Goal: Information Seeking & Learning: Understand process/instructions

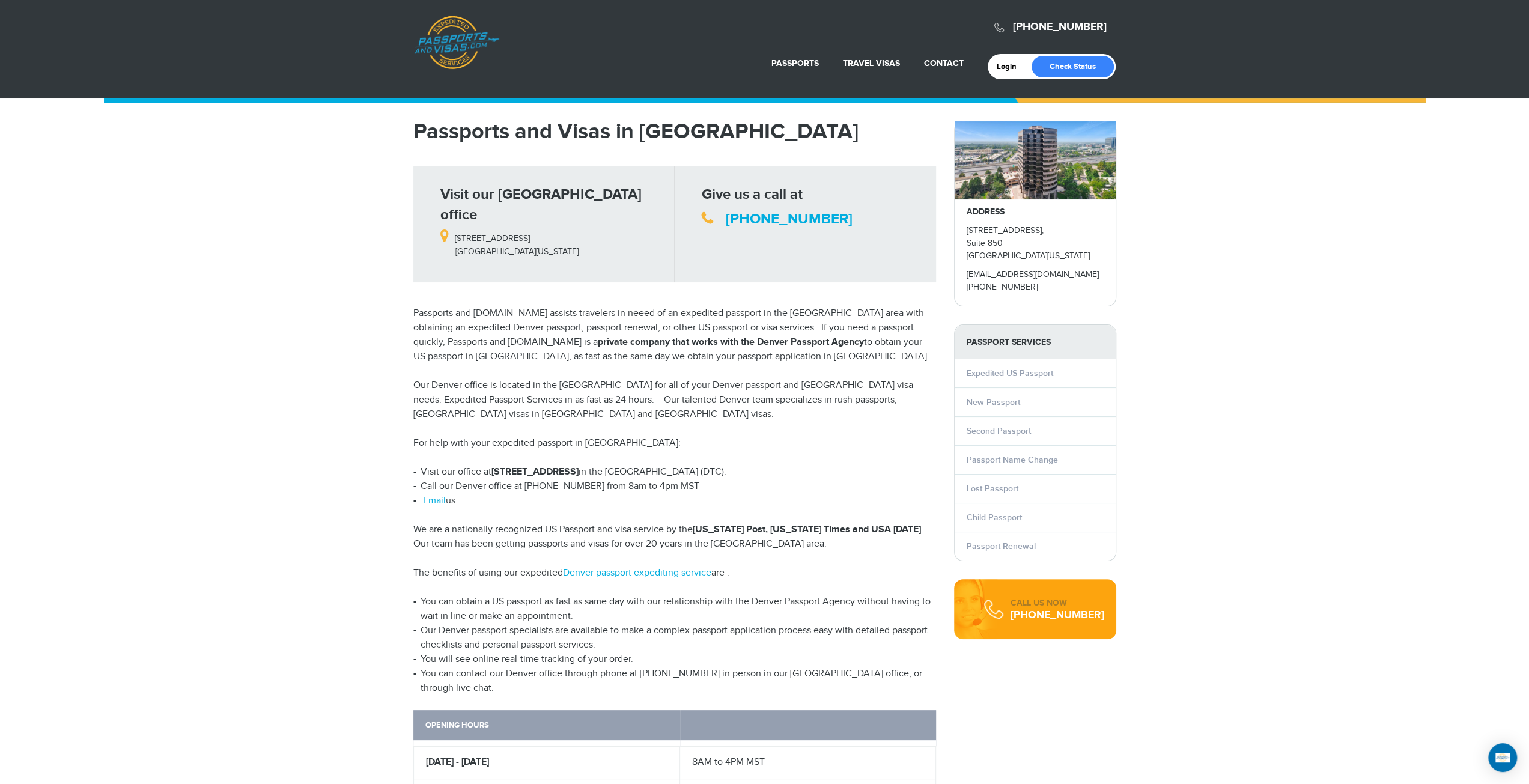
drag, startPoint x: 1094, startPoint y: 251, endPoint x: 953, endPoint y: 230, distance: 142.6
click at [954, 230] on div "ADDRESS 5251 DTC Parkway, Suite 850 Greenwood Village, Colorado 80111 denver@pa…" at bounding box center [1035, 213] width 162 height 185
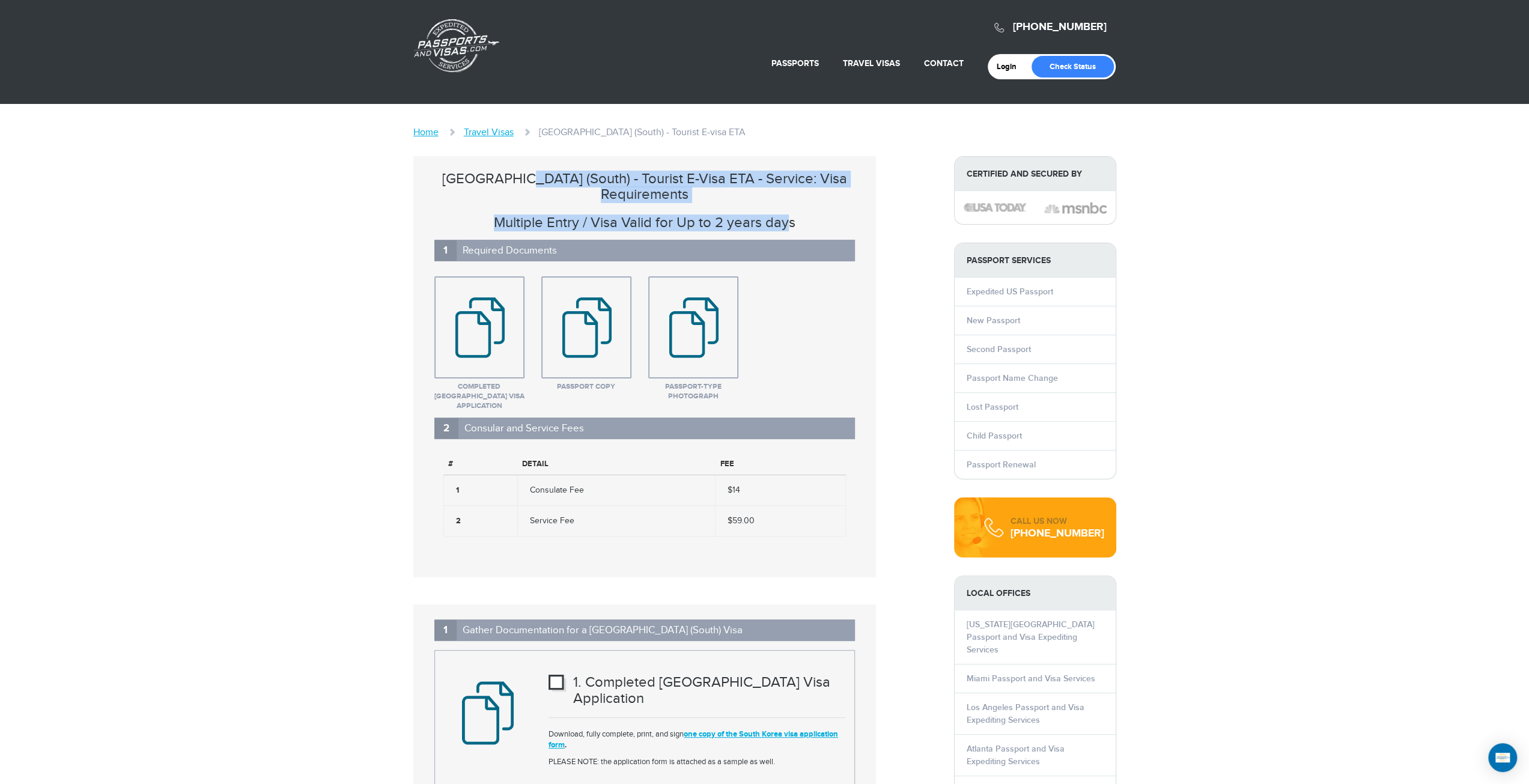
drag, startPoint x: 540, startPoint y: 174, endPoint x: 791, endPoint y: 198, distance: 252.1
click at [791, 198] on div "[GEOGRAPHIC_DATA] (South) - Tourist E-visa ETA - Service: Visa Requirements Mul…" at bounding box center [645, 367] width 463 height 421
click at [791, 215] on h3 "Multiple Entry / Visa Valid for Up to 2 years days" at bounding box center [645, 223] width 421 height 16
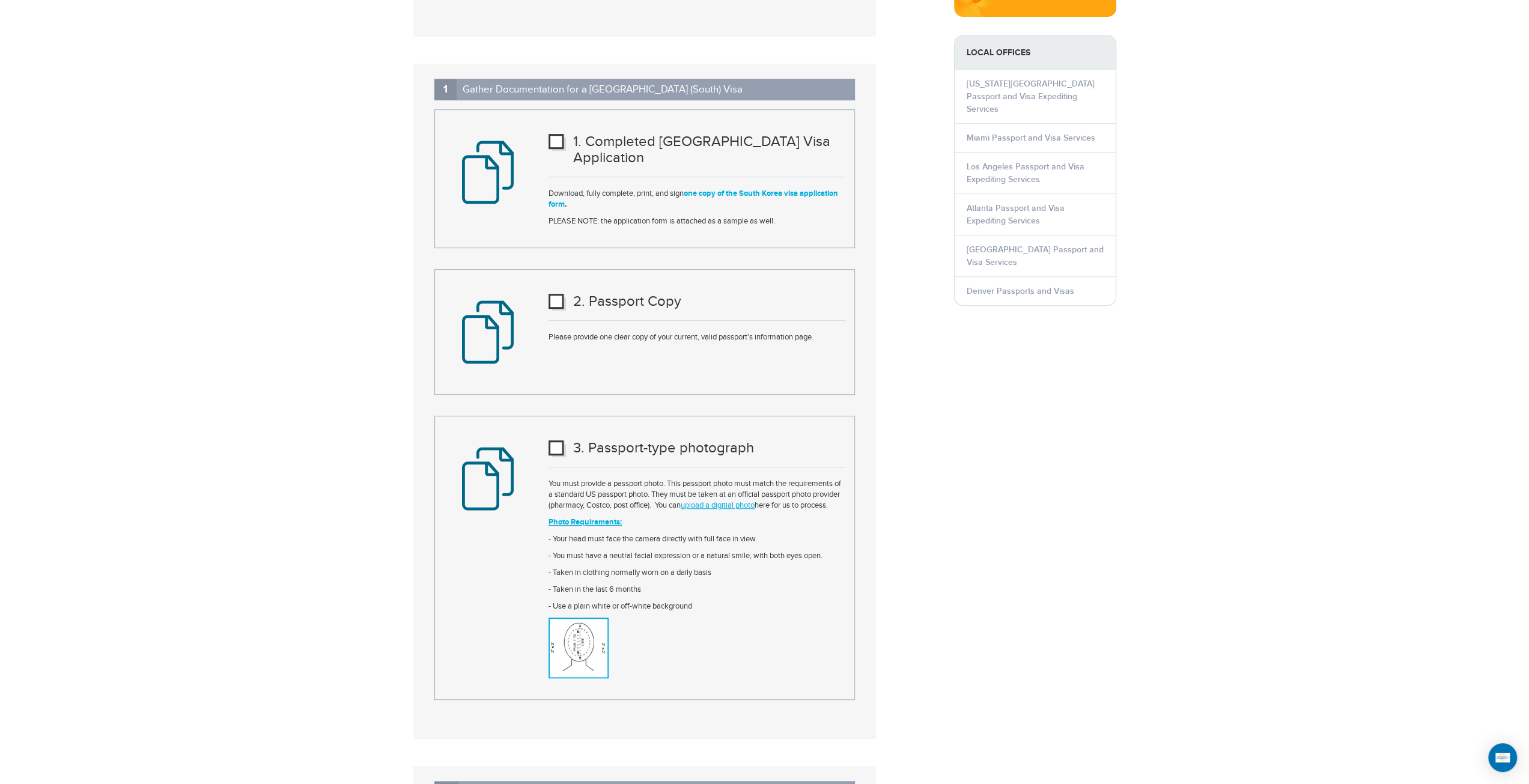
scroll to position [600, 0]
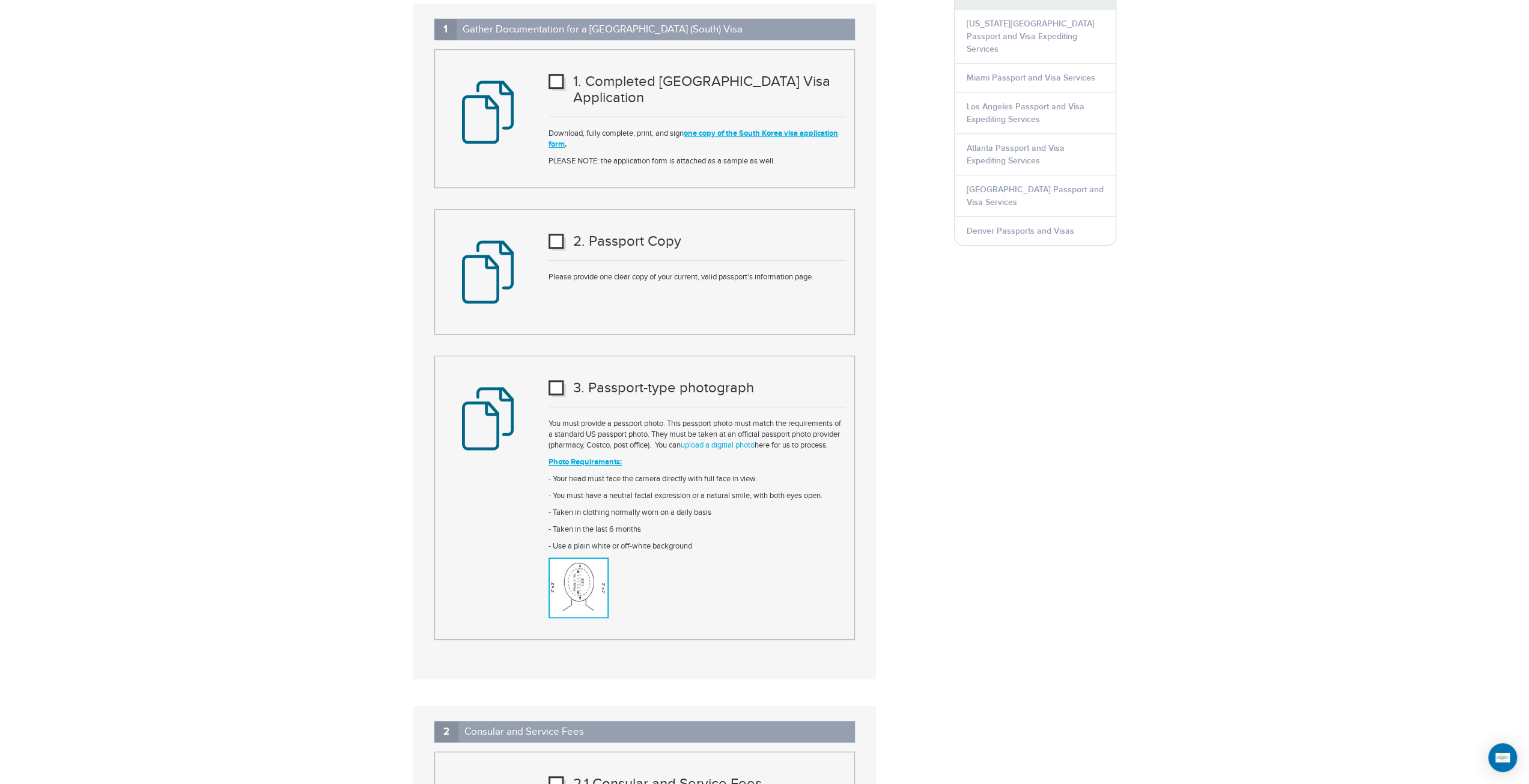
click at [749, 440] on link "upload a digitial photo" at bounding box center [717, 445] width 74 height 9
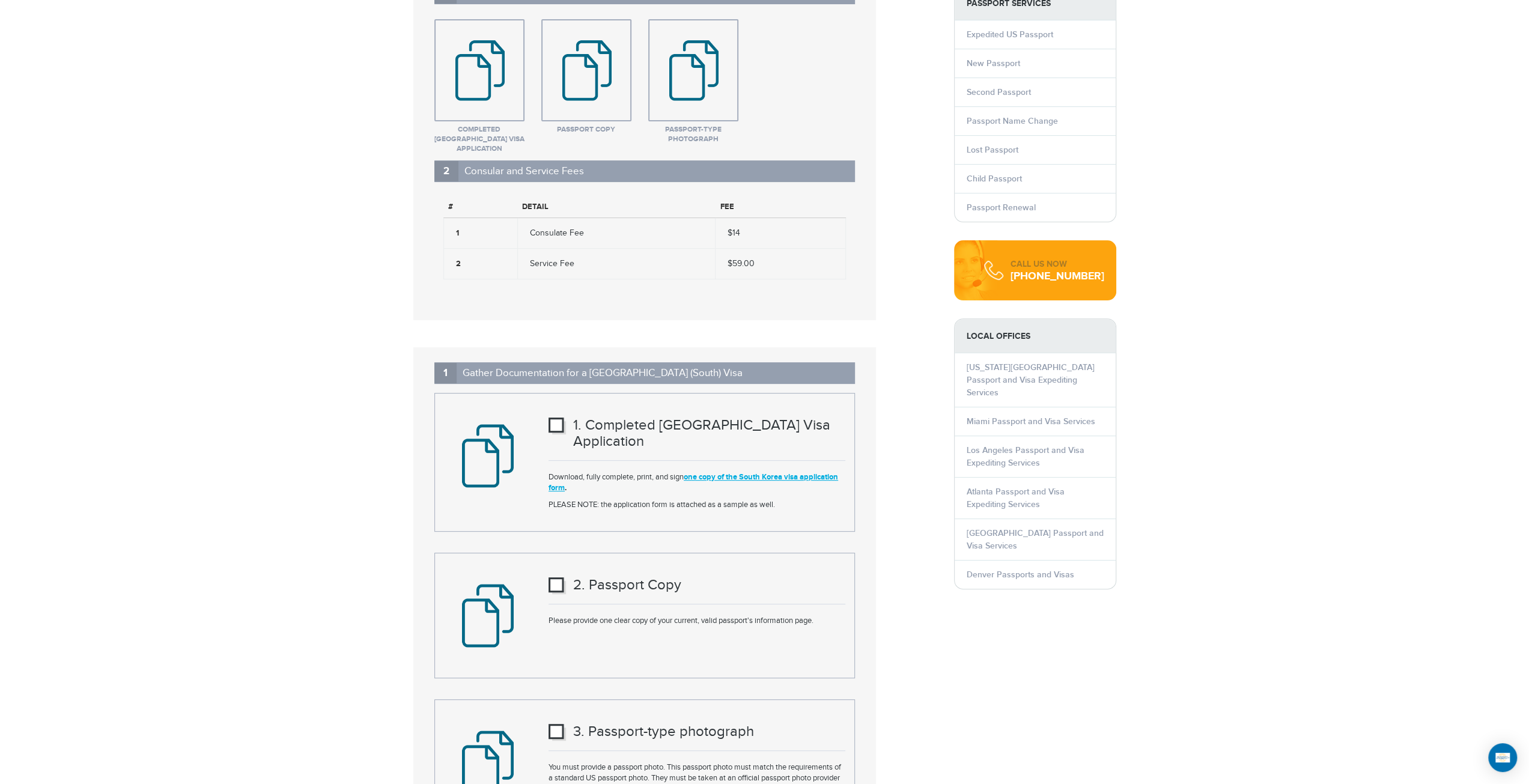
scroll to position [301, 0]
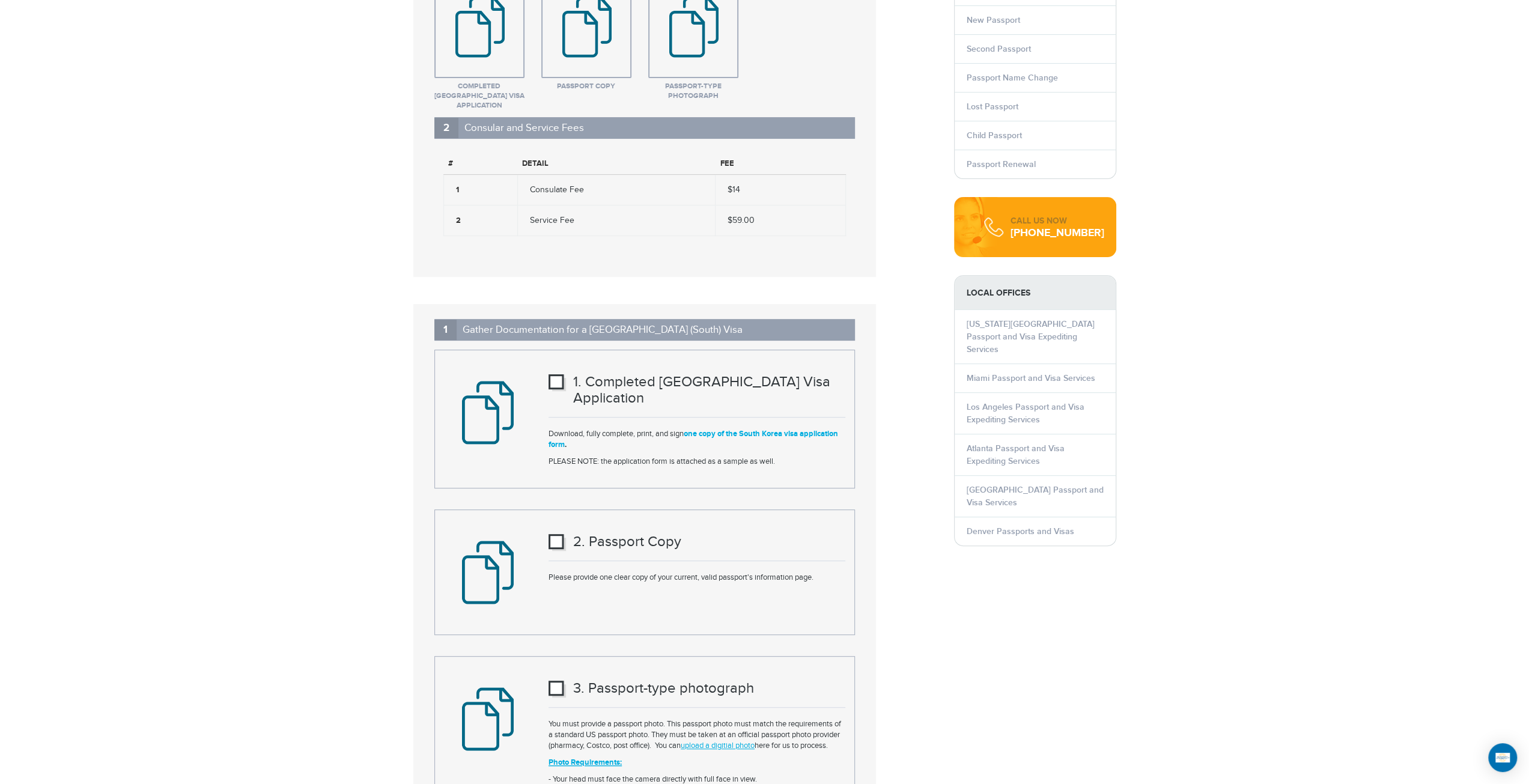
click at [740, 429] on link "one copy of the South Korea visa application form" at bounding box center [693, 439] width 290 height 20
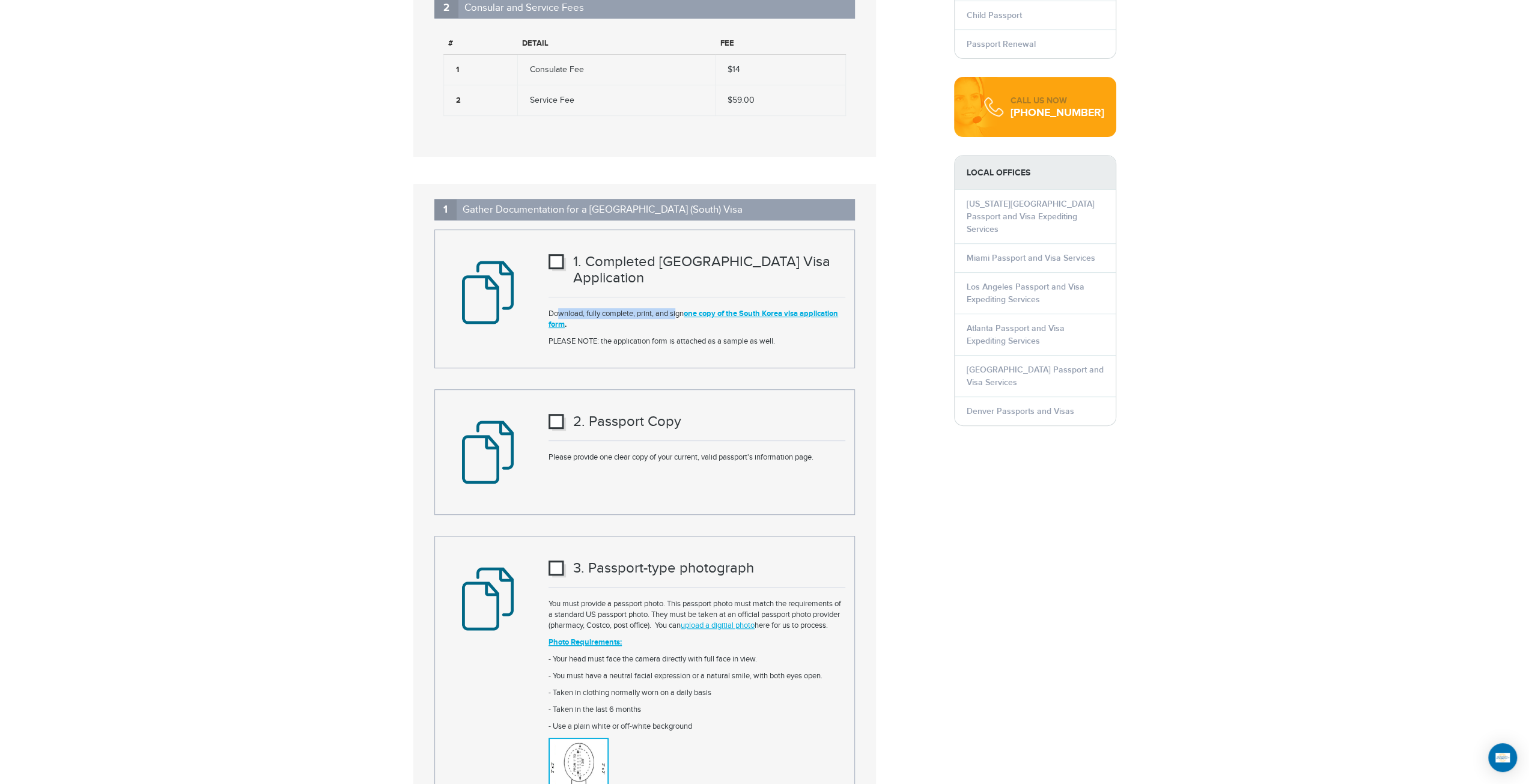
drag, startPoint x: 565, startPoint y: 282, endPoint x: 678, endPoint y: 269, distance: 113.7
click at [678, 269] on div "1 . Completed South Korea Visa Application Download, fully complete, print, and…" at bounding box center [697, 299] width 315 height 107
click at [682, 270] on div "1 . Completed South Korea Visa Application Download, fully complete, print, and…" at bounding box center [697, 299] width 315 height 107
click at [727, 308] on link "one copy of the South Korea visa application form" at bounding box center [693, 318] width 290 height 20
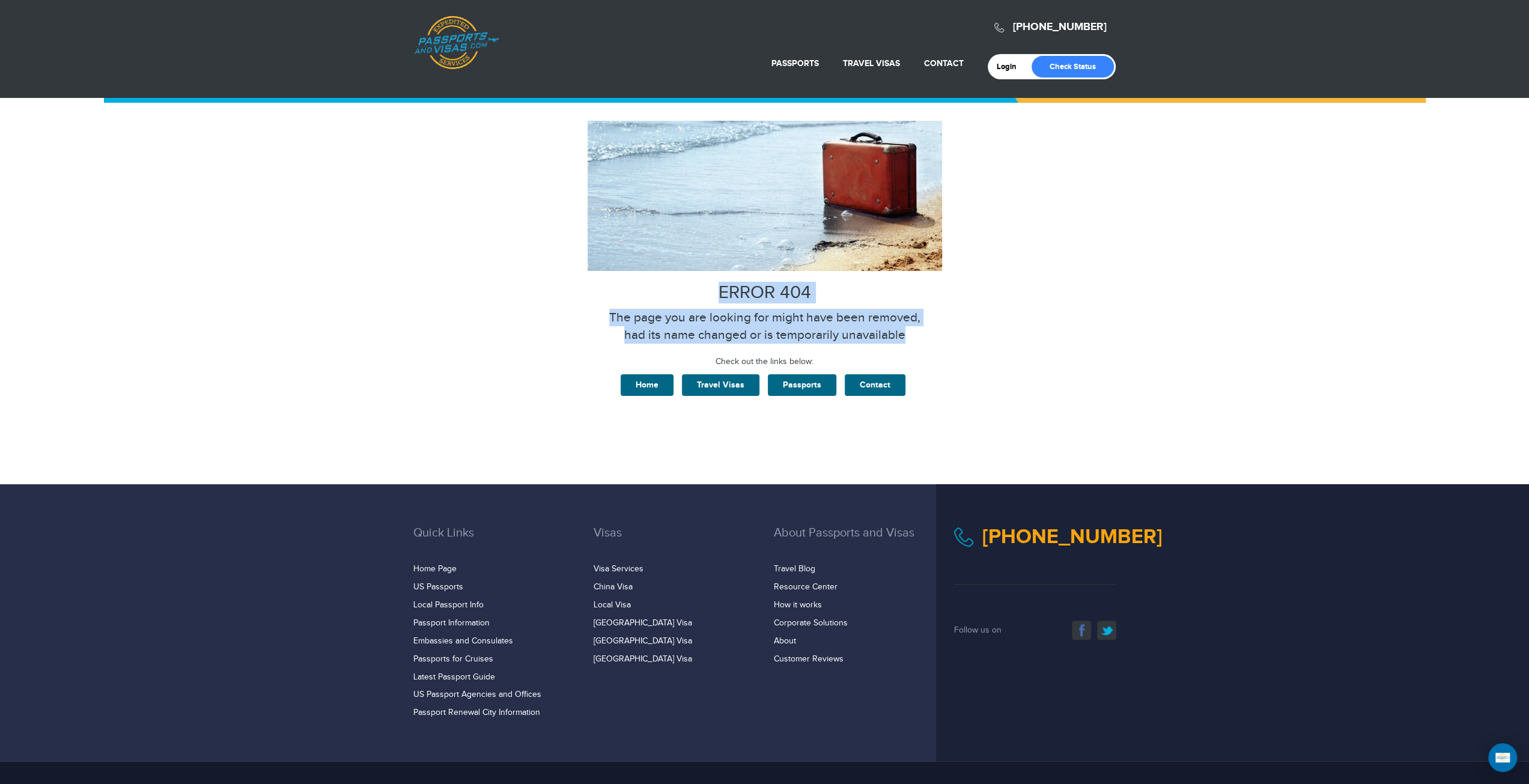
drag, startPoint x: 921, startPoint y: 329, endPoint x: 716, endPoint y: 273, distance: 212.5
click at [716, 273] on div "ERROR 404 The page you are looking for might have been removed, had its name ch…" at bounding box center [765, 260] width 721 height 279
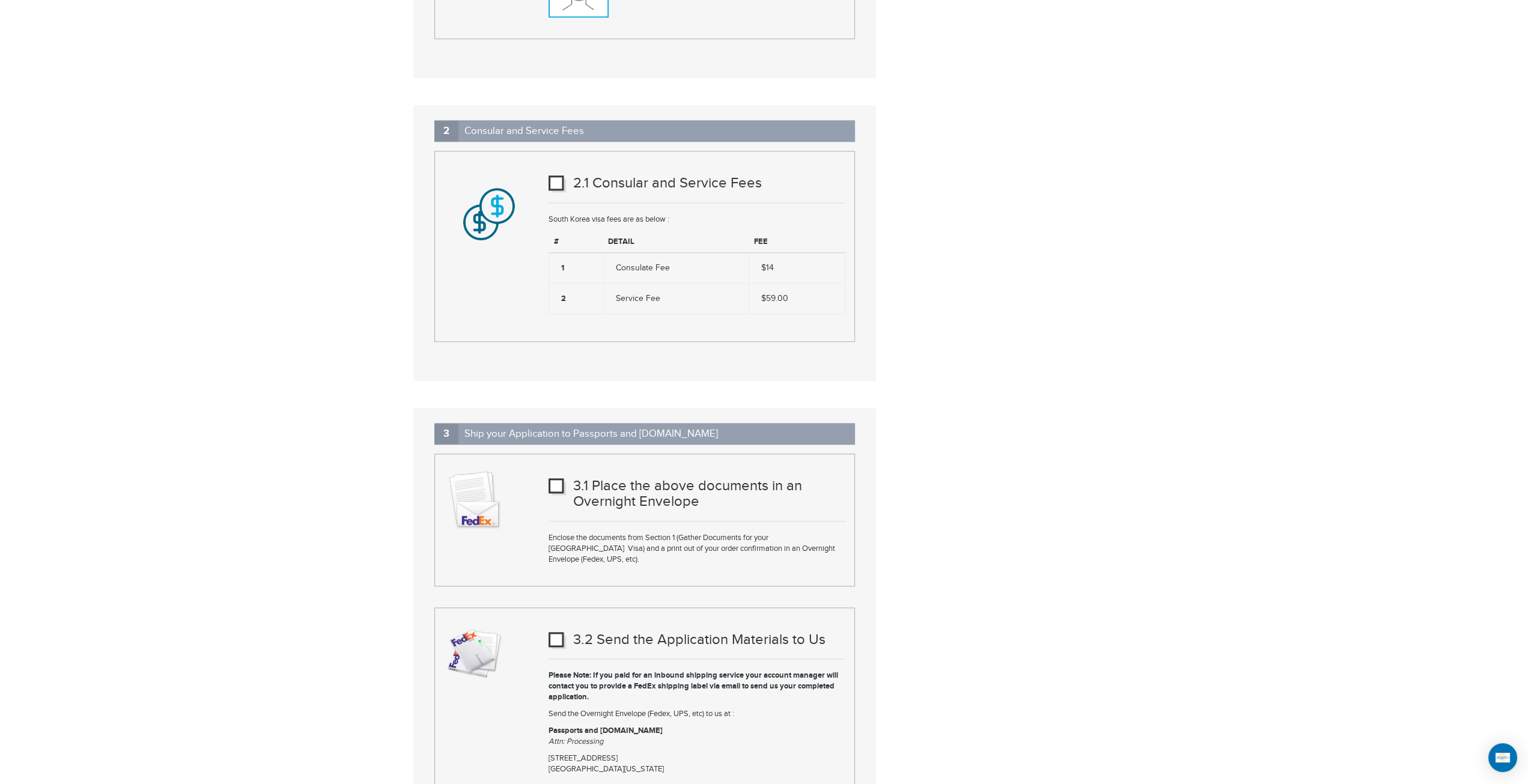
scroll to position [1381, 0]
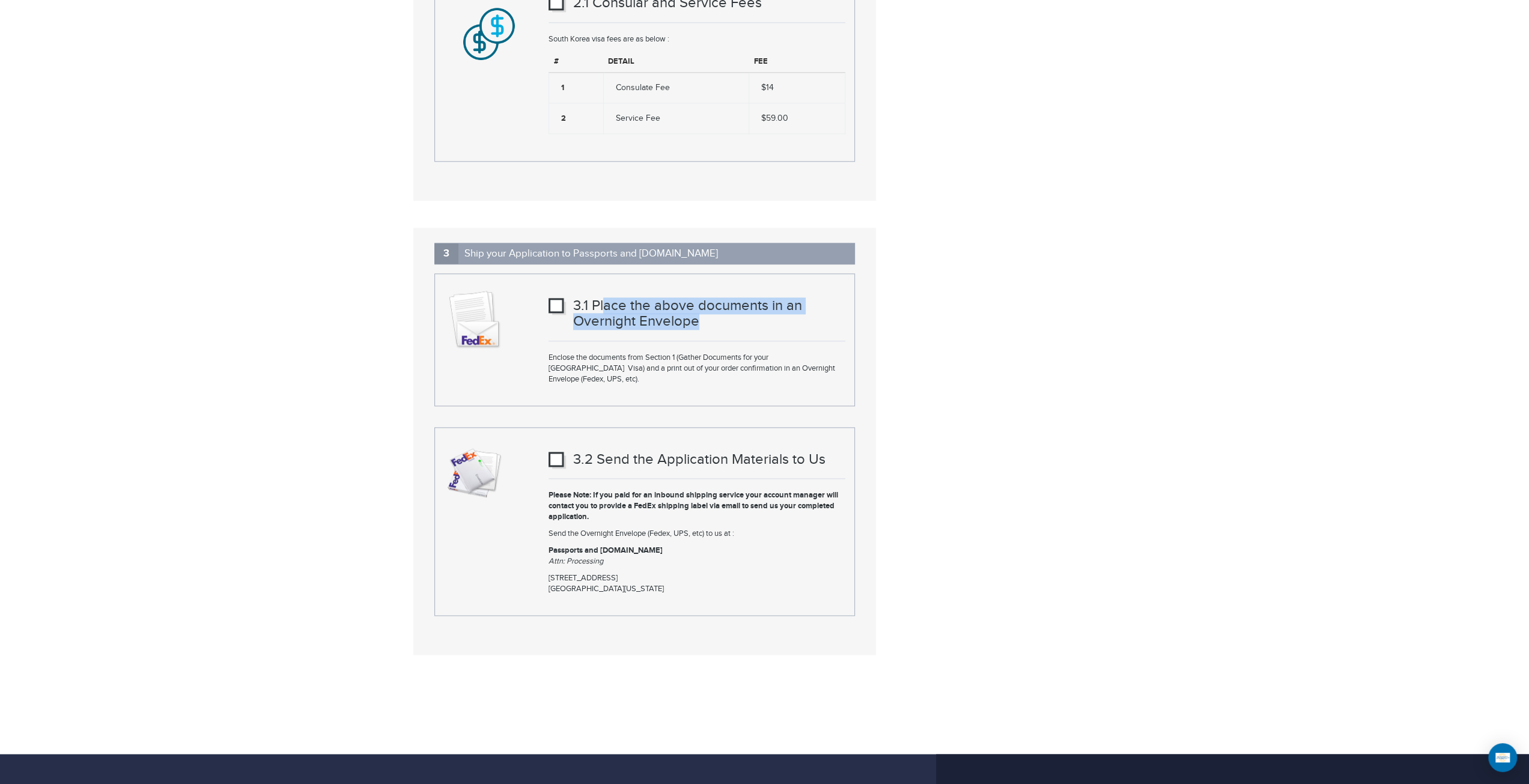
drag, startPoint x: 706, startPoint y: 301, endPoint x: 603, endPoint y: 276, distance: 106.0
click at [603, 289] on div "3.1 Place the above documents in an Overnight Envelope Enclose the documents fr…" at bounding box center [697, 339] width 315 height 101
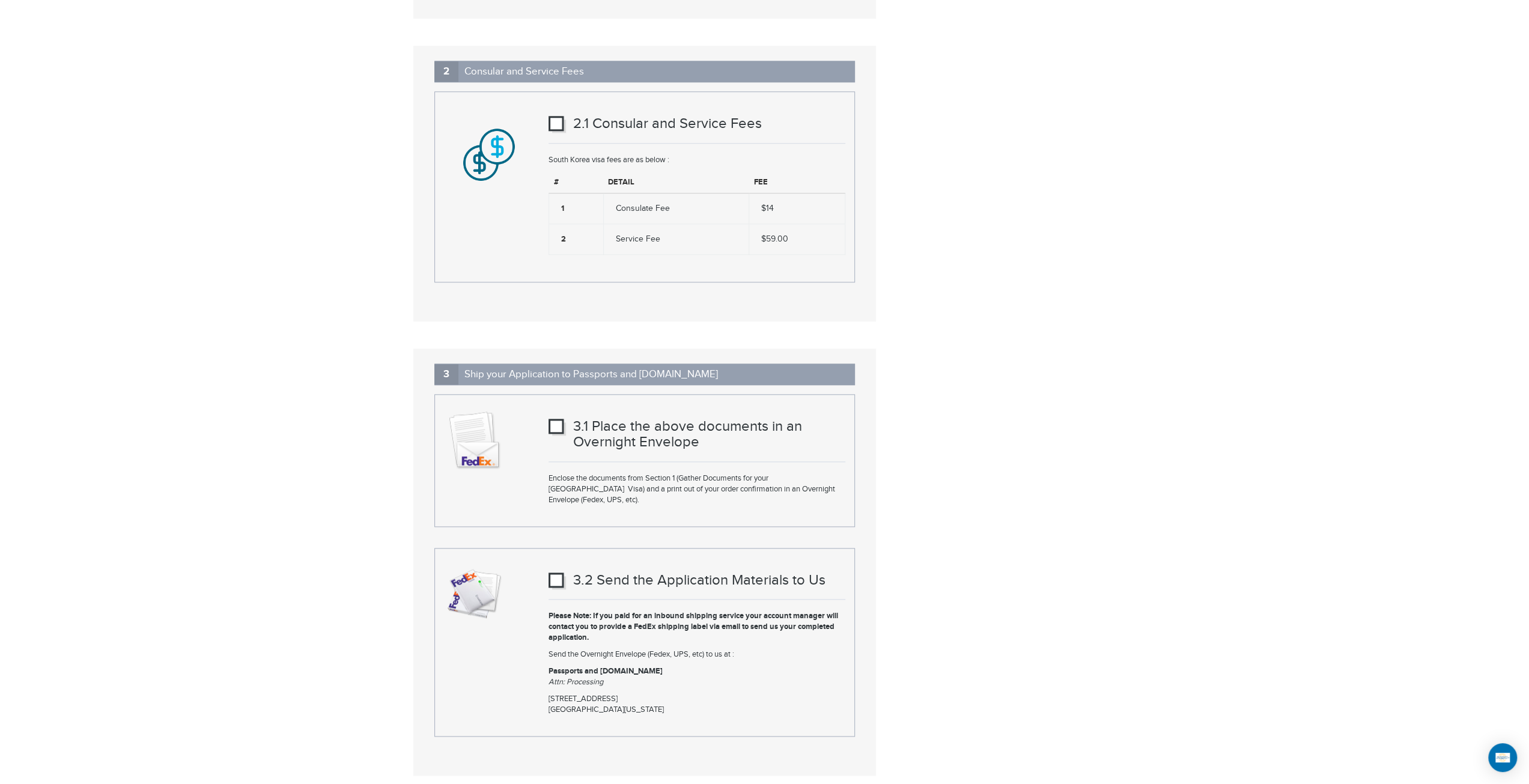
scroll to position [1261, 0]
drag, startPoint x: 720, startPoint y: 426, endPoint x: 626, endPoint y: 396, distance: 98.7
click at [627, 409] on div "3.1 Place the above documents in an Overnight Envelope Enclose the documents fr…" at bounding box center [697, 459] width 315 height 101
click at [622, 409] on div "3.1 Place the above documents in an Overnight Envelope Enclose the documents fr…" at bounding box center [697, 459] width 315 height 101
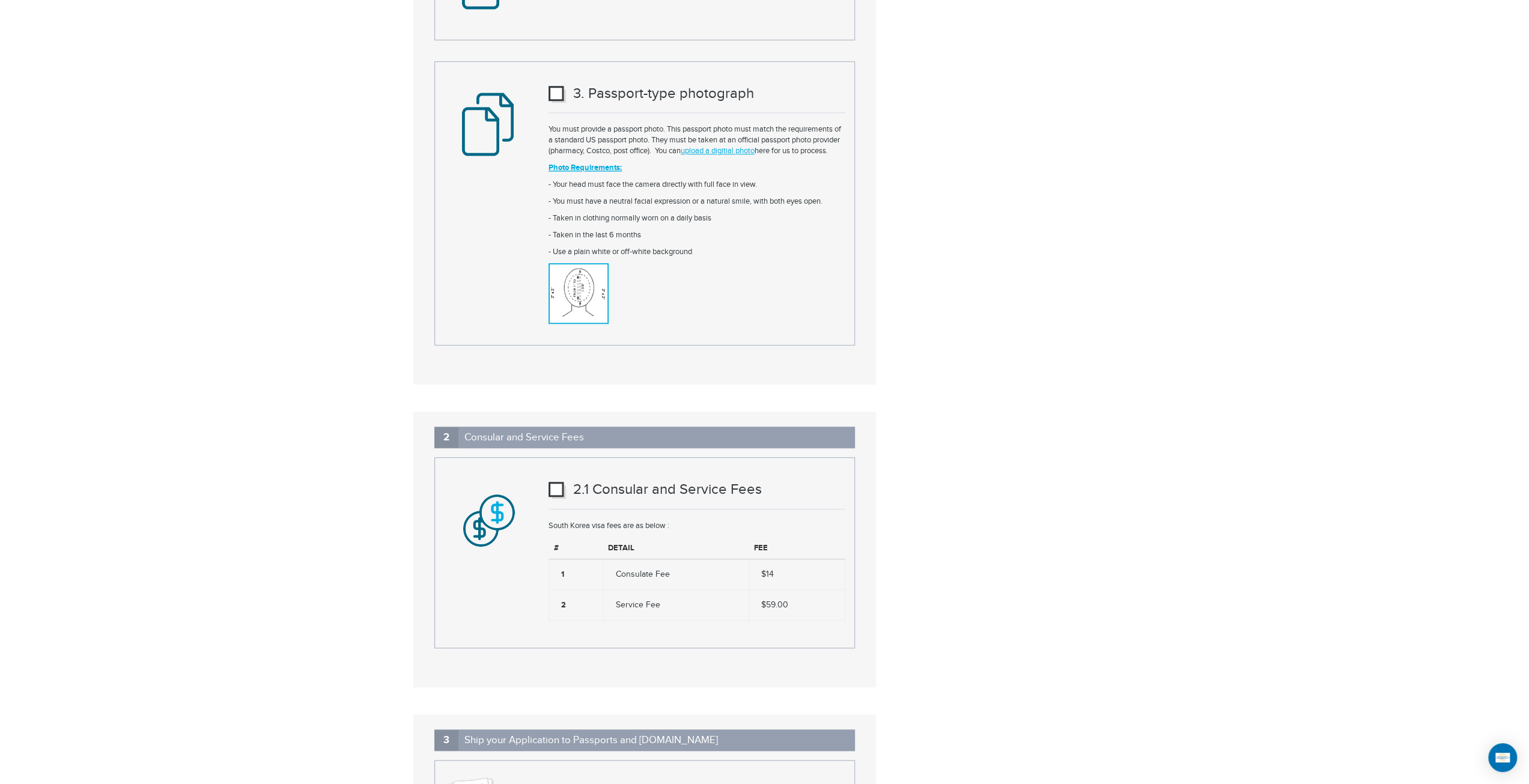
scroll to position [901, 0]
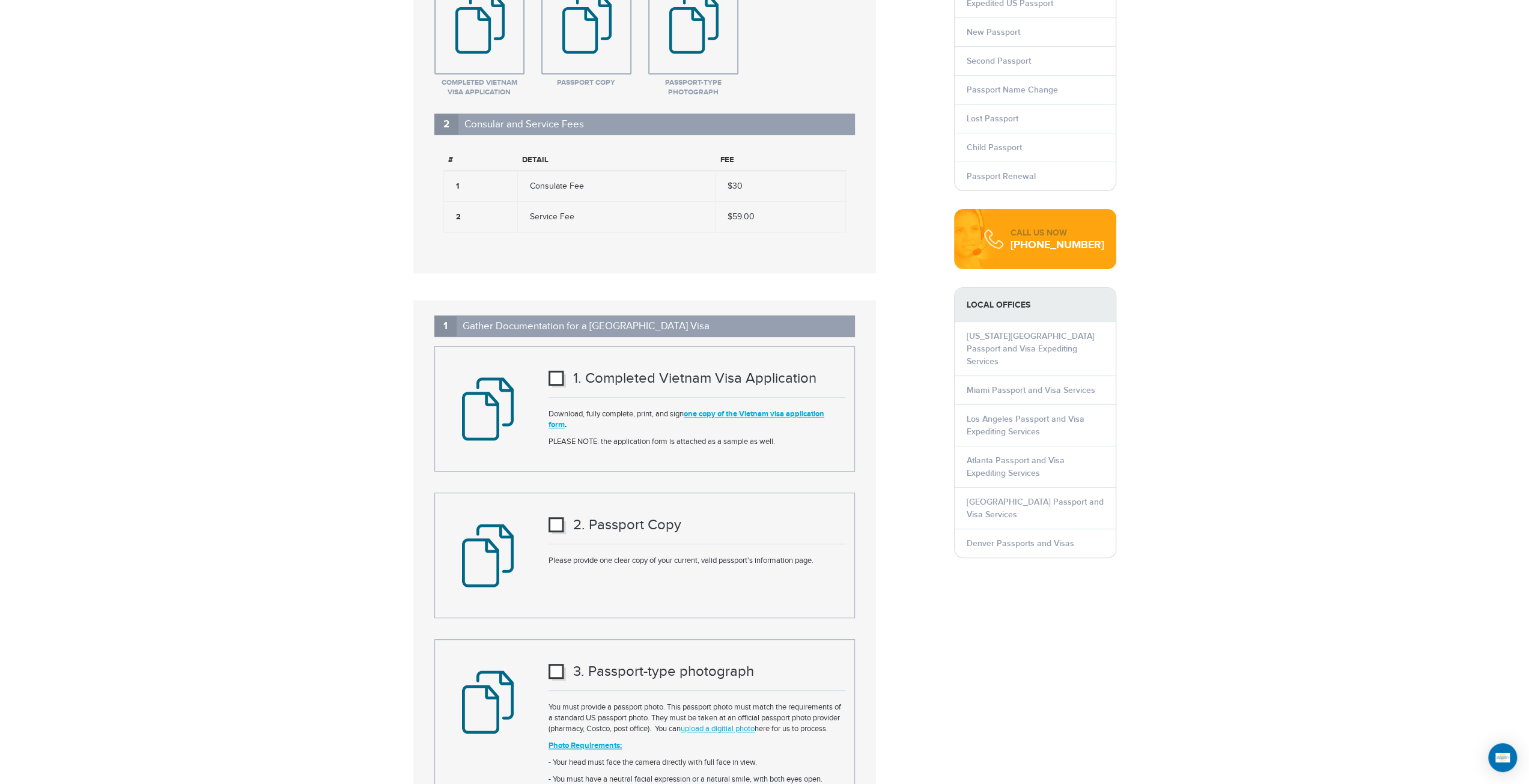
scroll to position [301, 0]
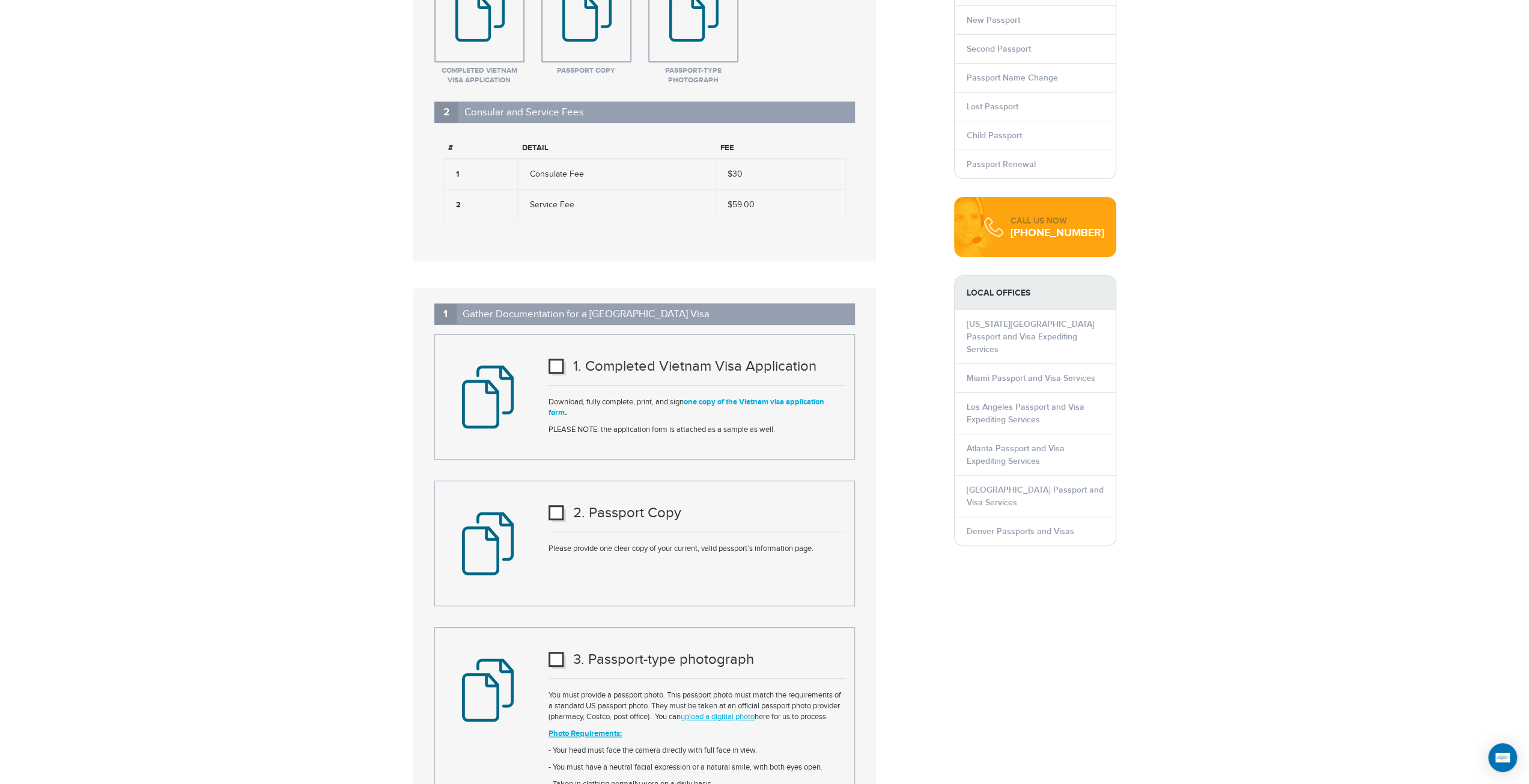
click at [733, 398] on link "one copy of the Vietnam visa application form" at bounding box center [686, 407] width 276 height 20
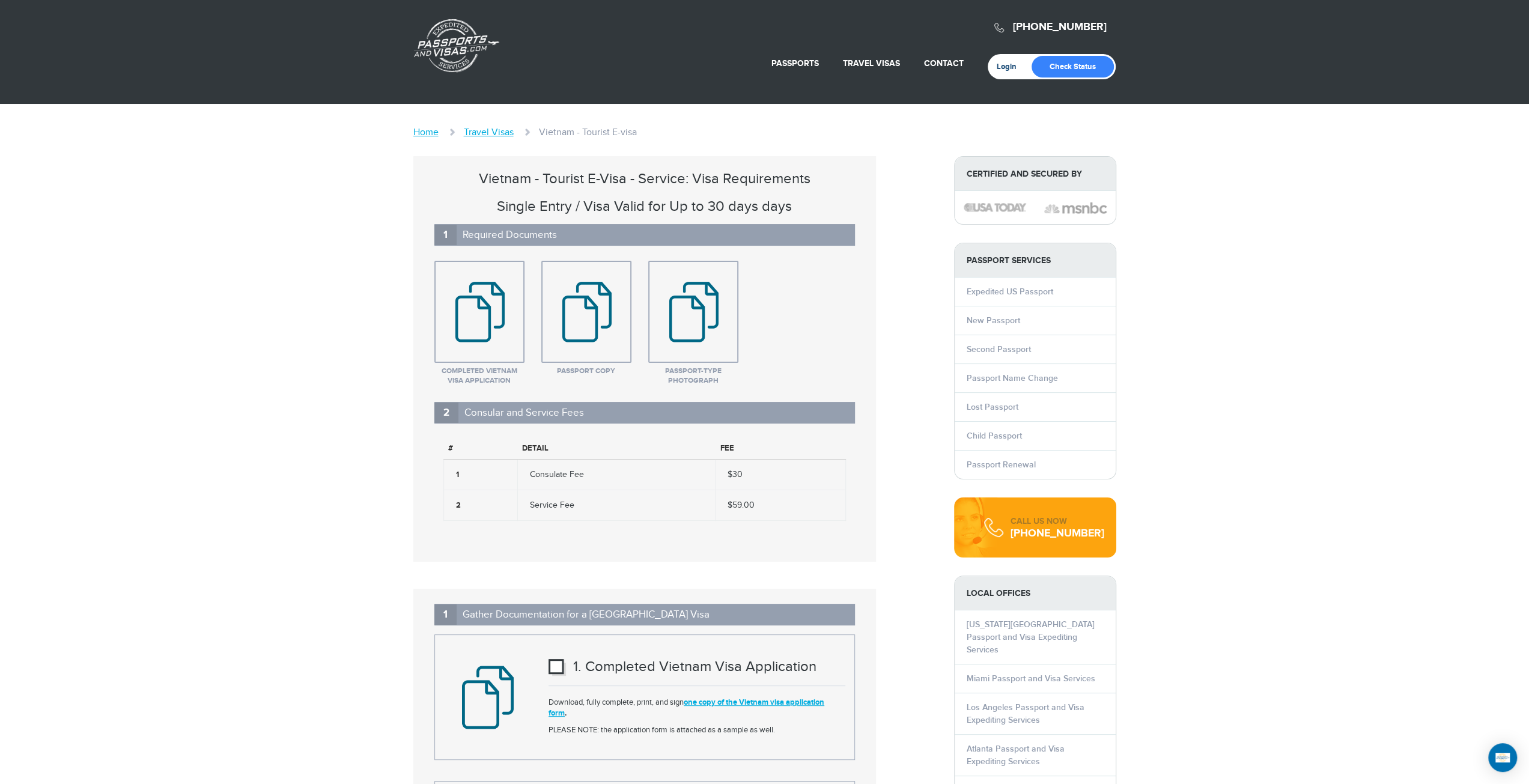
click at [1005, 62] on link "Login" at bounding box center [1011, 66] width 28 height 9
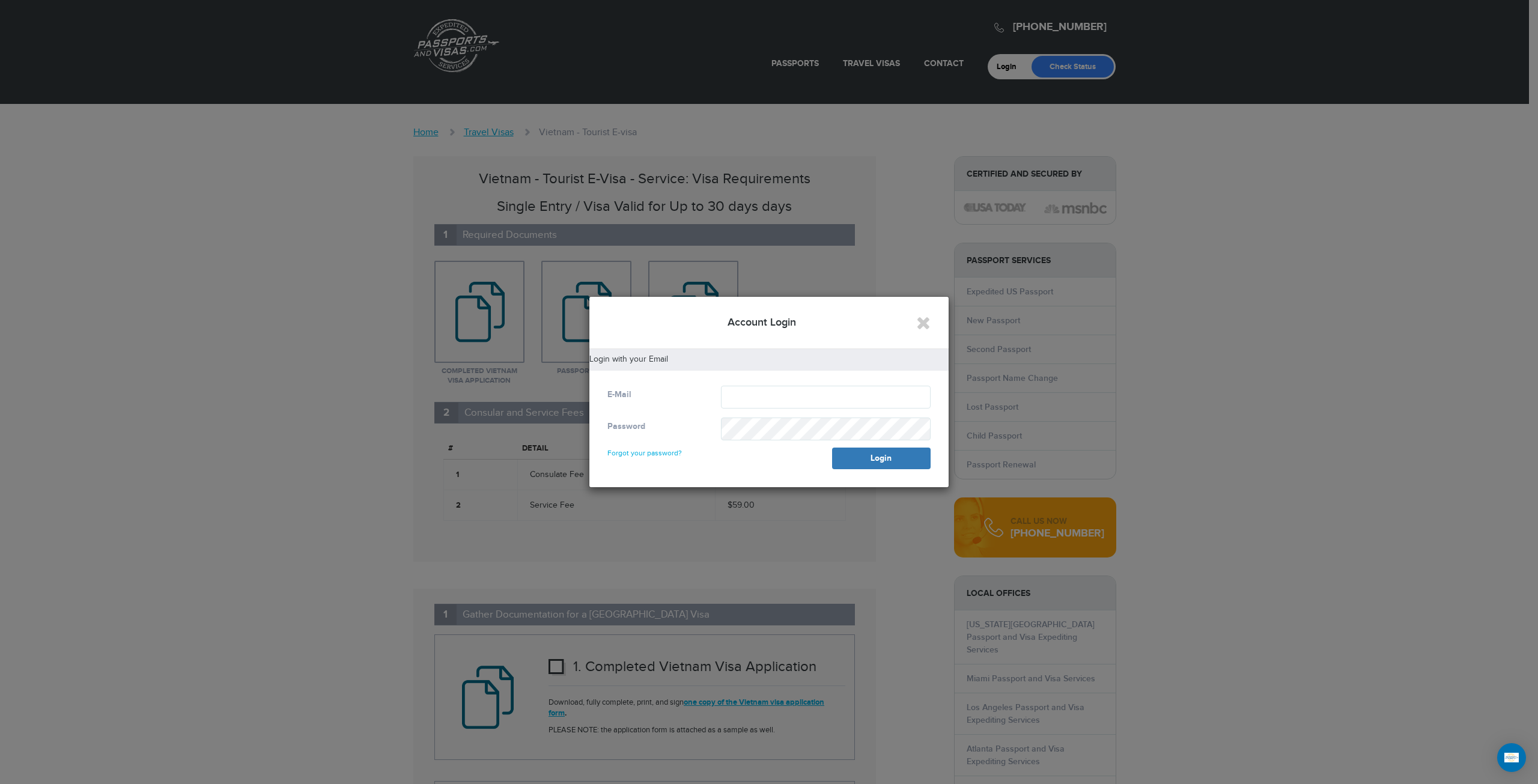
click at [743, 374] on div "Login with your Email E-Mail Password Forgot your password? Login" at bounding box center [769, 417] width 359 height 138
click at [753, 388] on input "text" at bounding box center [825, 396] width 209 height 23
click at [739, 377] on div "Login with your Email E-Mail Password Forgot your password? Login" at bounding box center [769, 417] width 359 height 138
click at [924, 322] on icon "Close" at bounding box center [923, 322] width 15 height 18
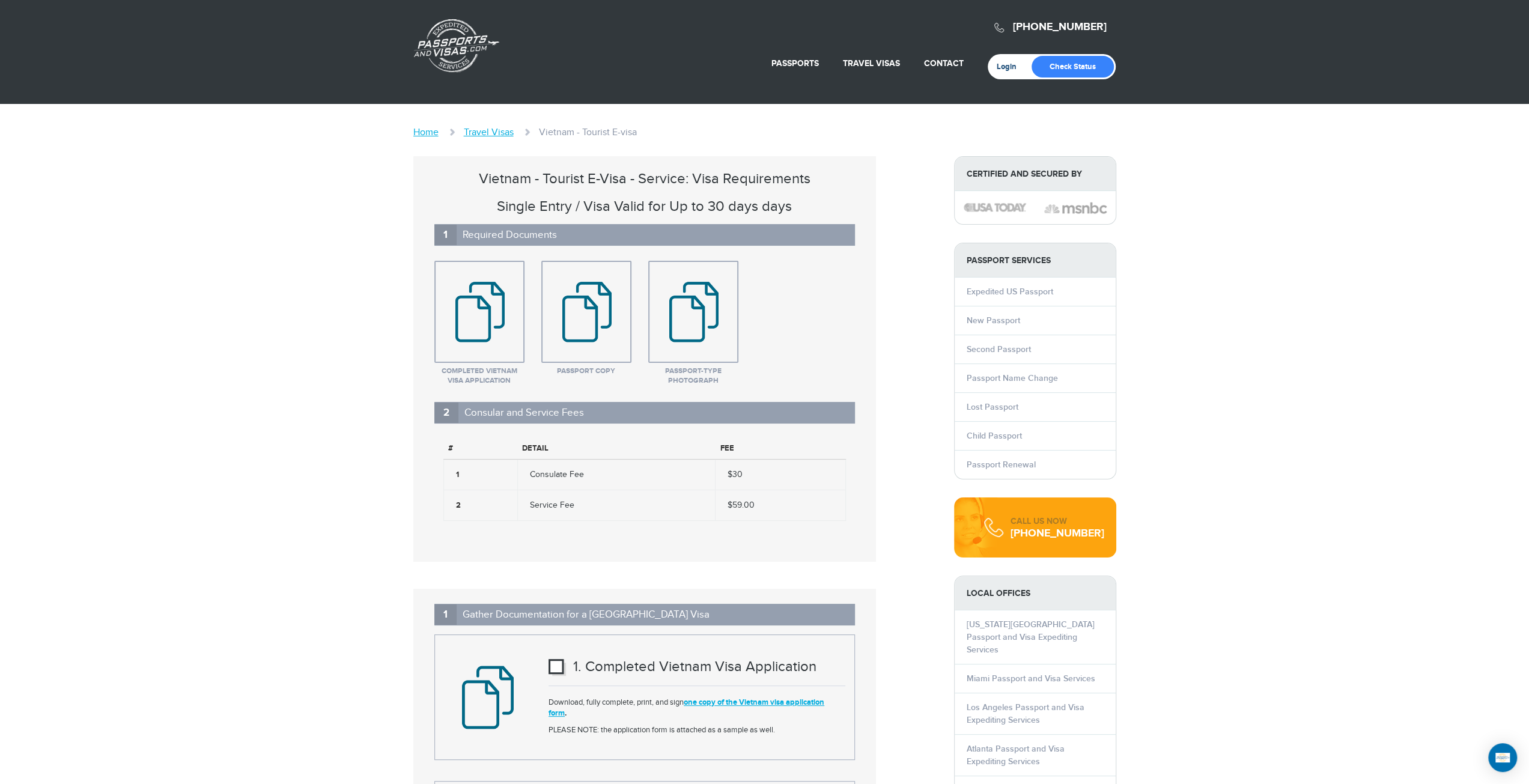
click at [1006, 68] on link "Login" at bounding box center [1011, 66] width 28 height 9
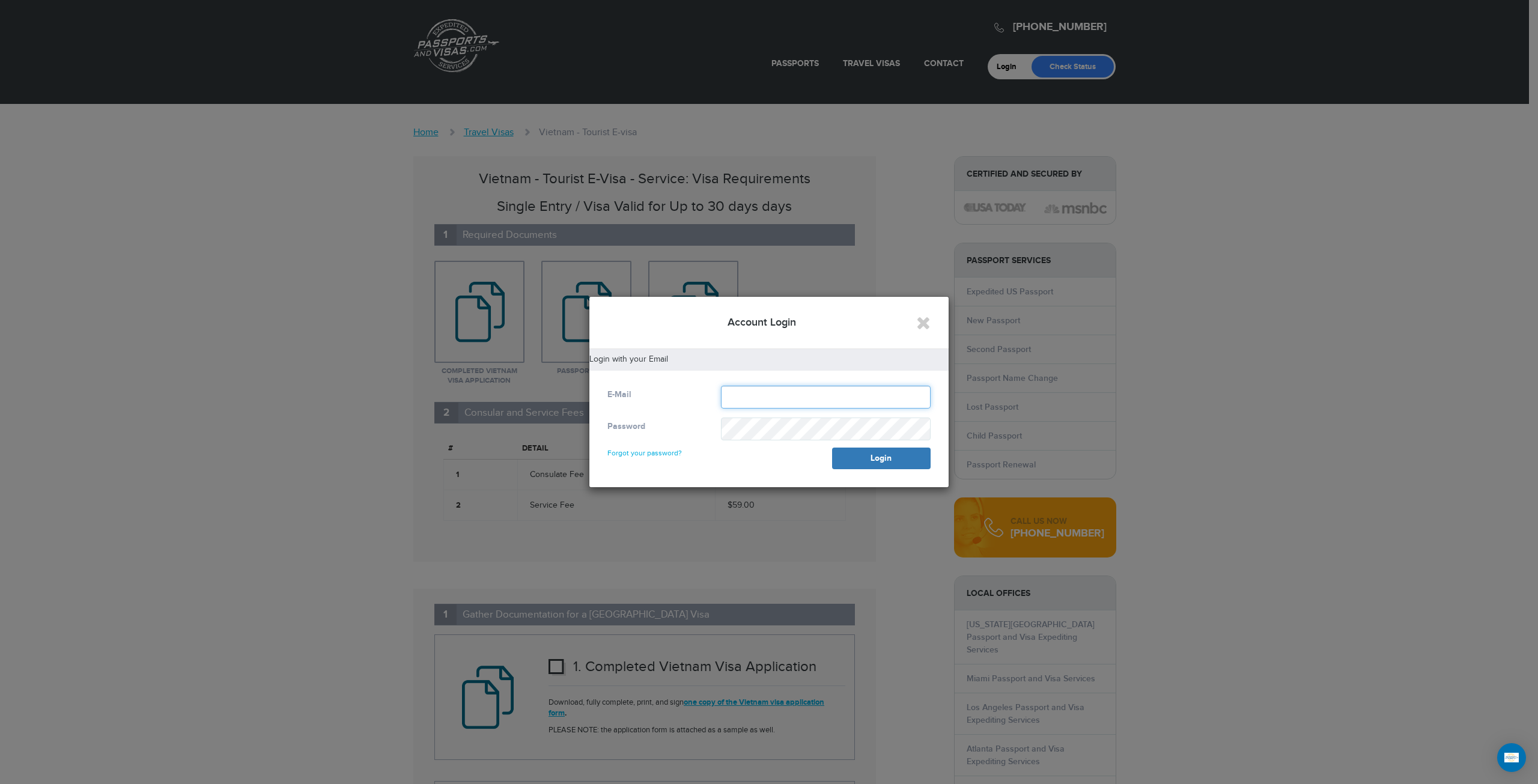
click at [729, 386] on input "text" at bounding box center [825, 396] width 209 height 23
type input "**********"
click at [637, 449] on link "Forgot your password?" at bounding box center [645, 447] width 75 height 19
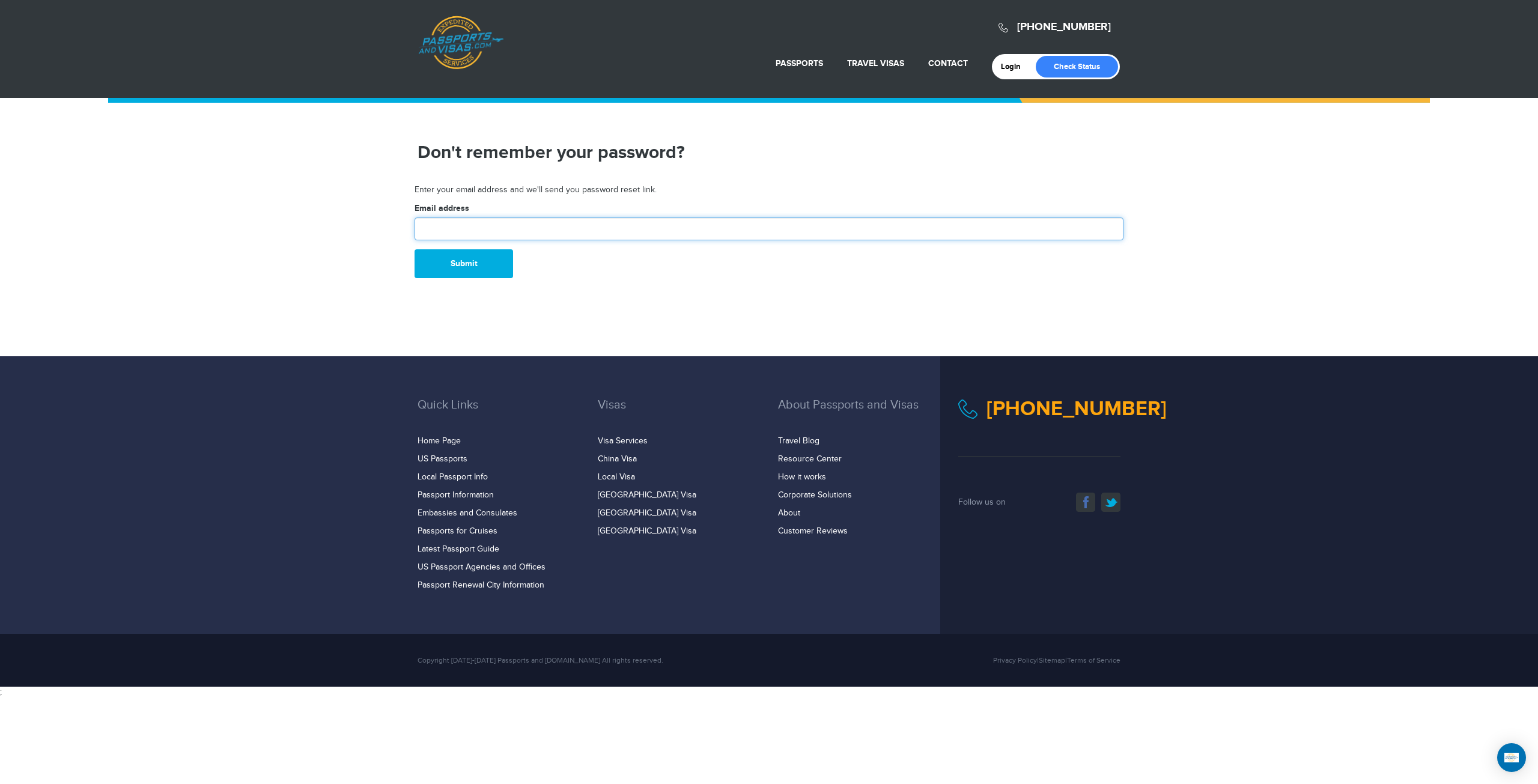
click at [501, 230] on input "text" at bounding box center [769, 228] width 709 height 23
type input "**********"
drag, startPoint x: 475, startPoint y: 255, endPoint x: 729, endPoint y: 183, distance: 264.0
click at [729, 183] on div "720-881-0280 Passports & Visas.com Login Check Status Passports Passport Renewa…" at bounding box center [769, 343] width 1538 height 687
click at [475, 51] on link "Passports & [DOMAIN_NAME]" at bounding box center [461, 42] width 86 height 54
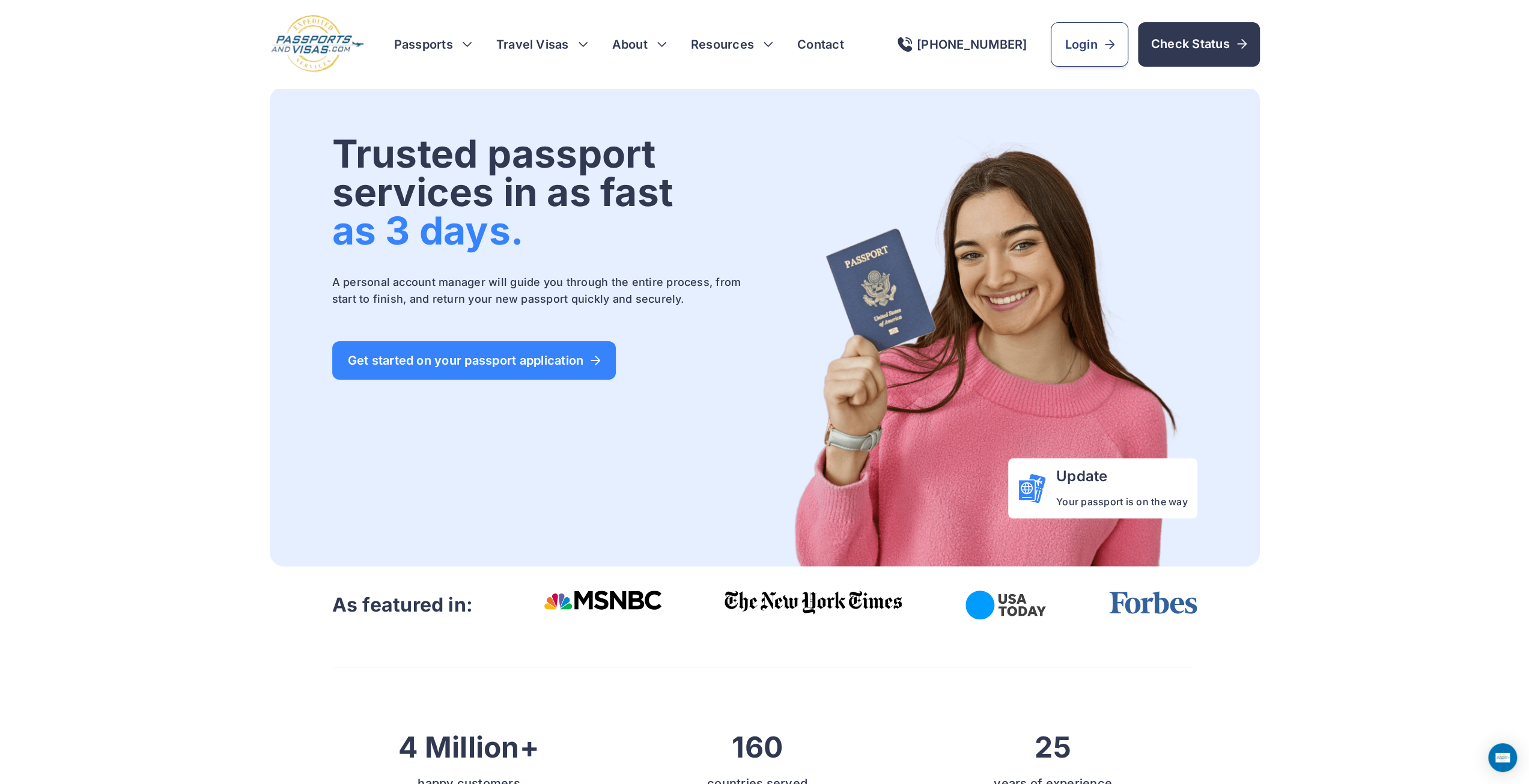
click at [1076, 40] on link "Login" at bounding box center [1089, 44] width 77 height 44
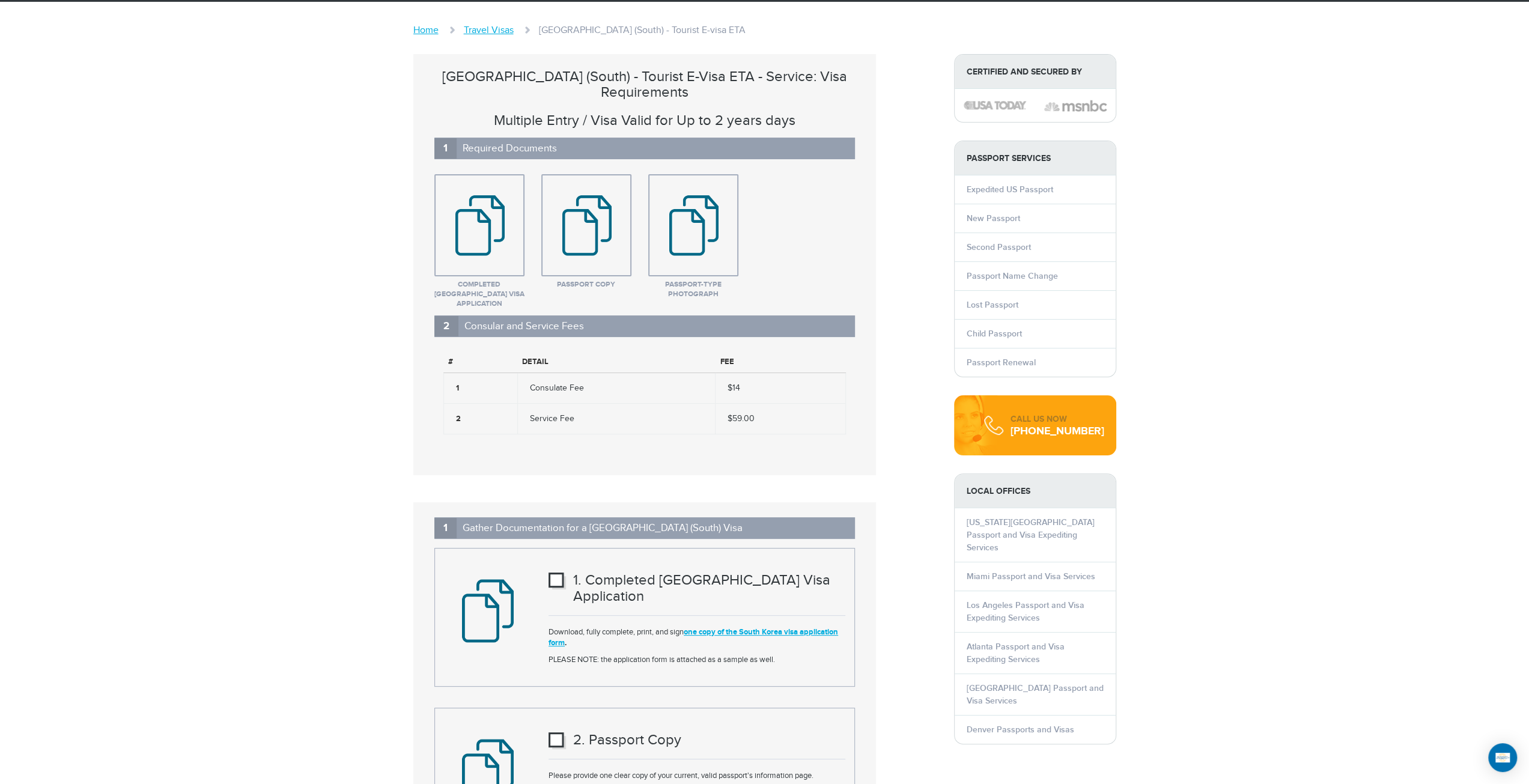
scroll to position [180, 0]
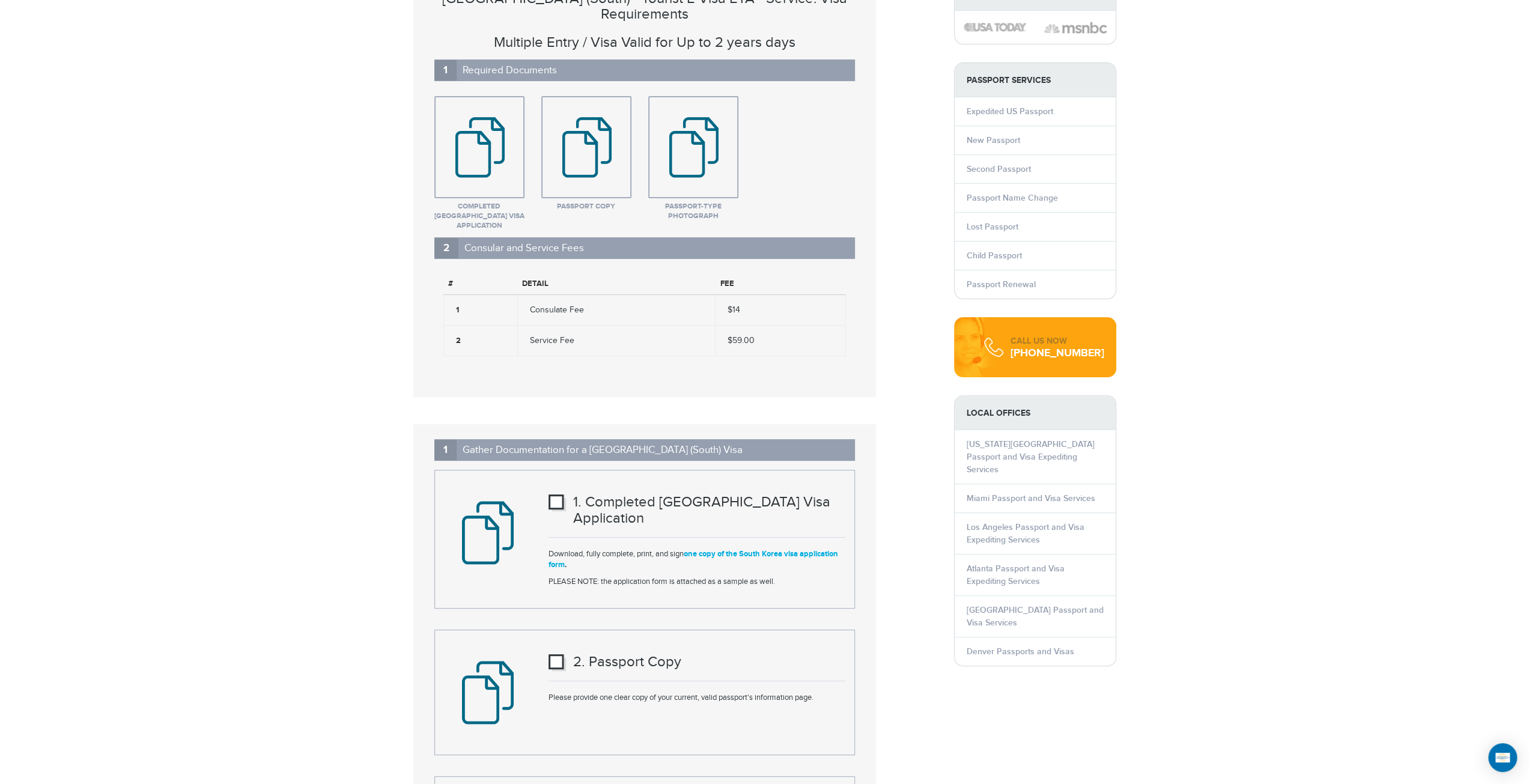
click at [720, 549] on link "one copy of the South Korea visa application form" at bounding box center [693, 559] width 290 height 20
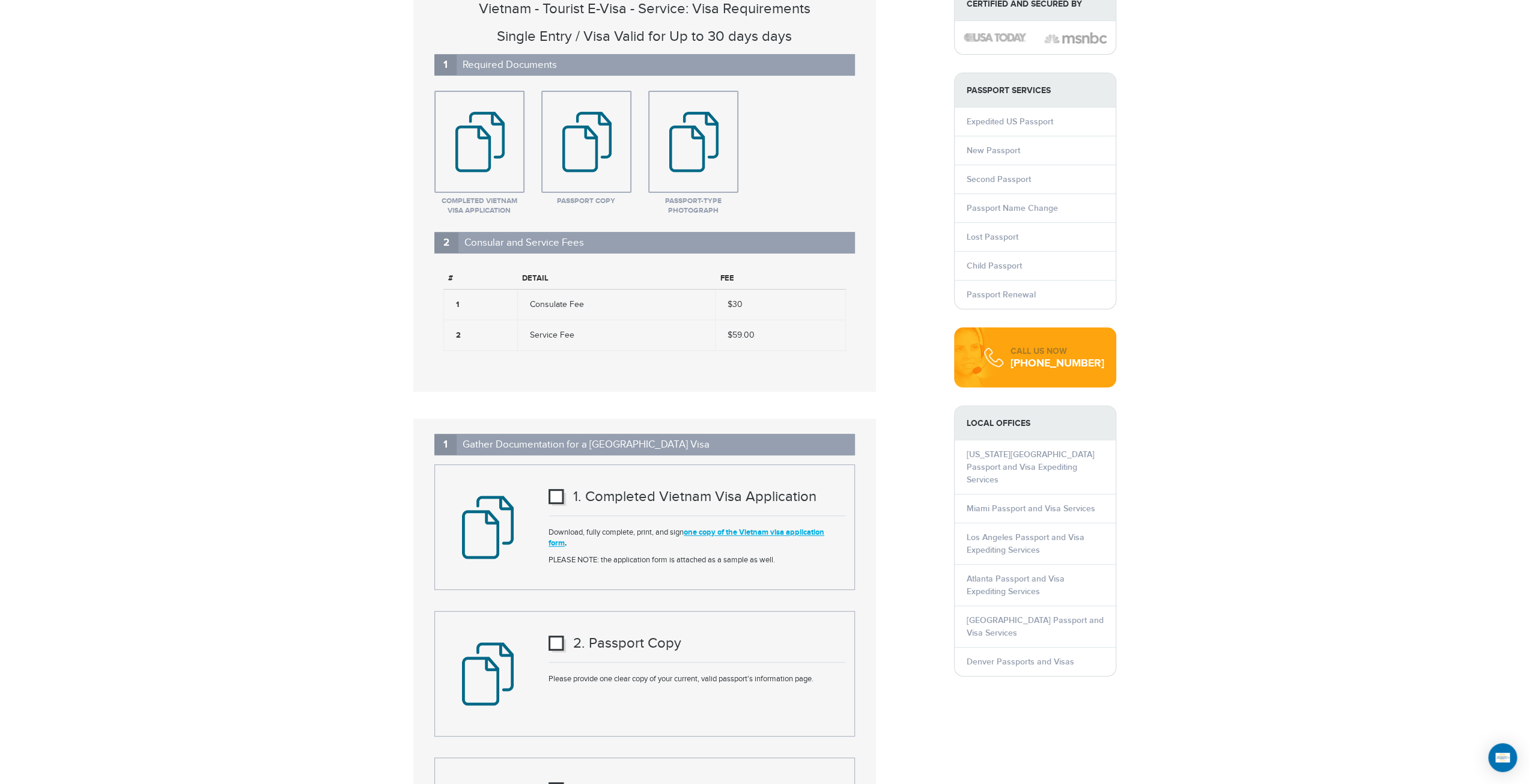
scroll to position [241, 0]
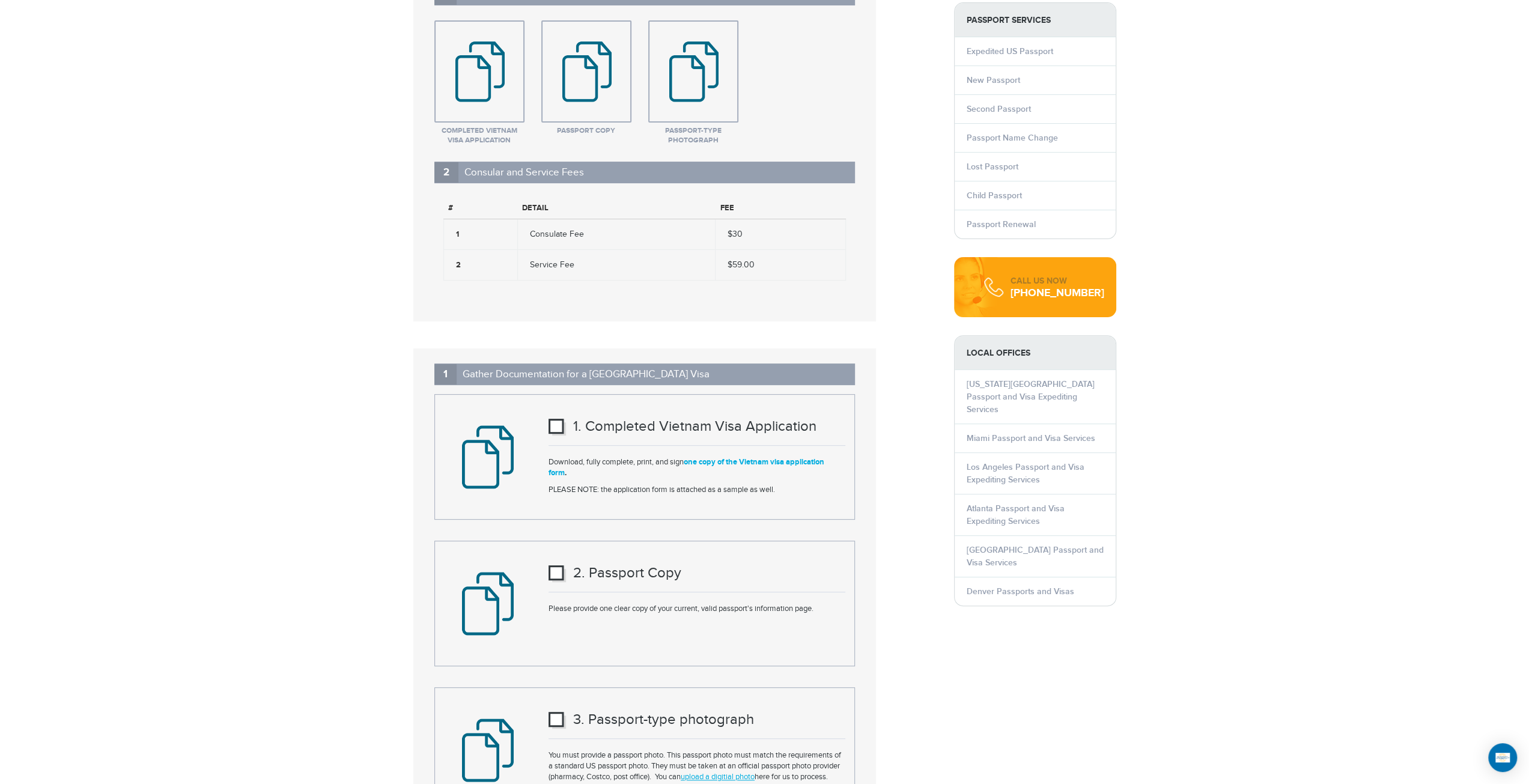
click at [781, 463] on link "one copy of the Vietnam visa application form" at bounding box center [686, 467] width 276 height 20
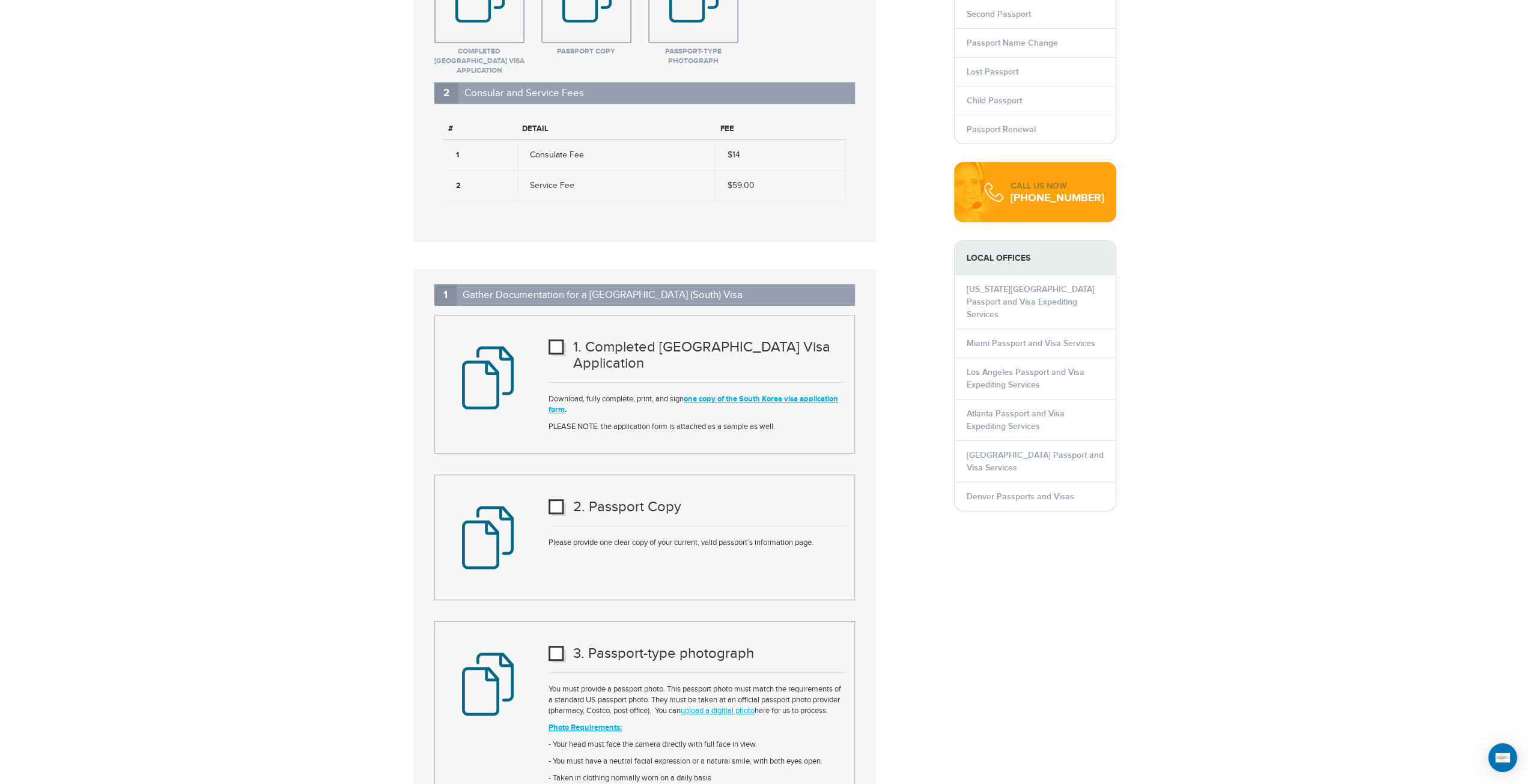
scroll to position [360, 0]
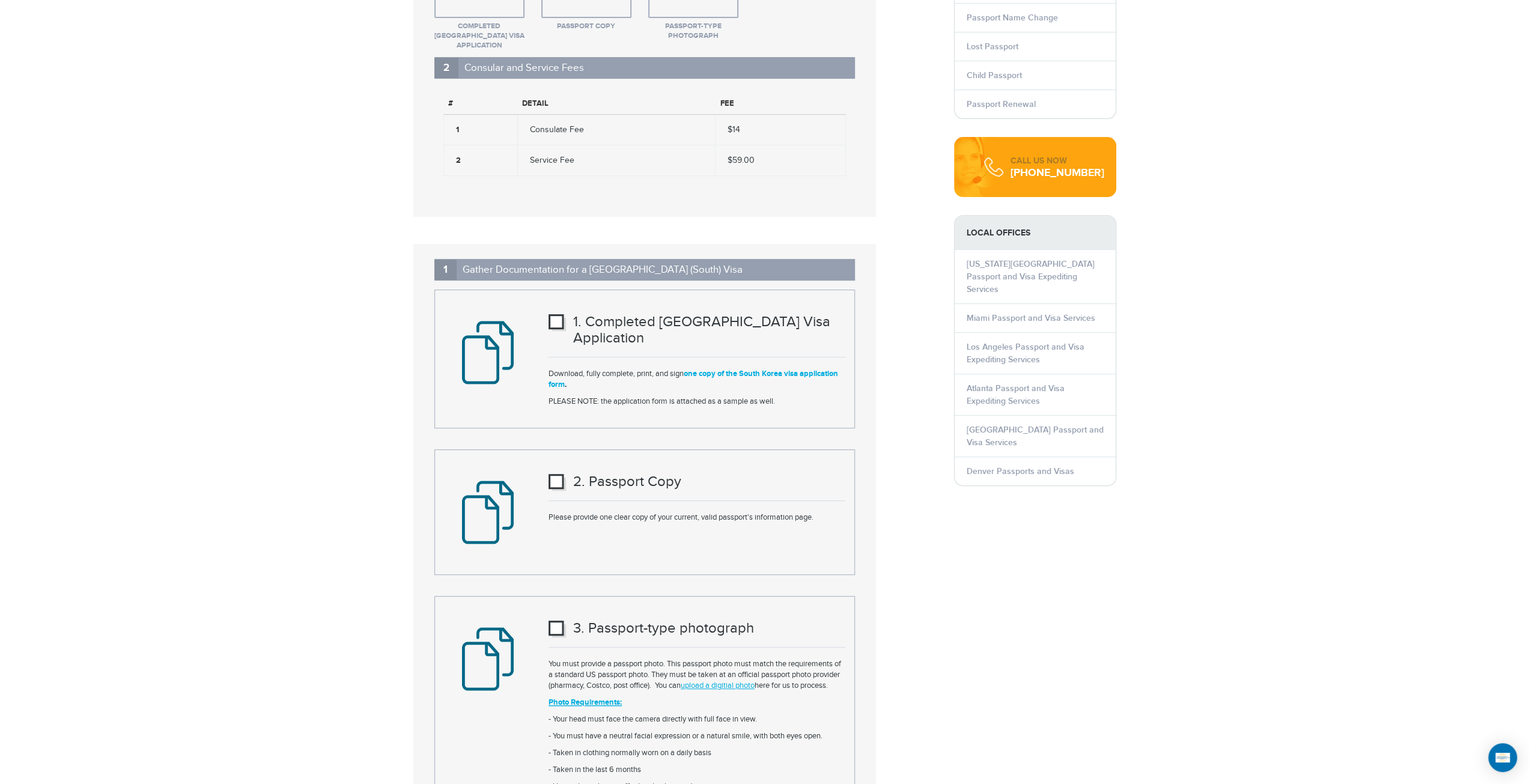
click at [735, 369] on link "one copy of the South Korea visa application form" at bounding box center [693, 379] width 290 height 20
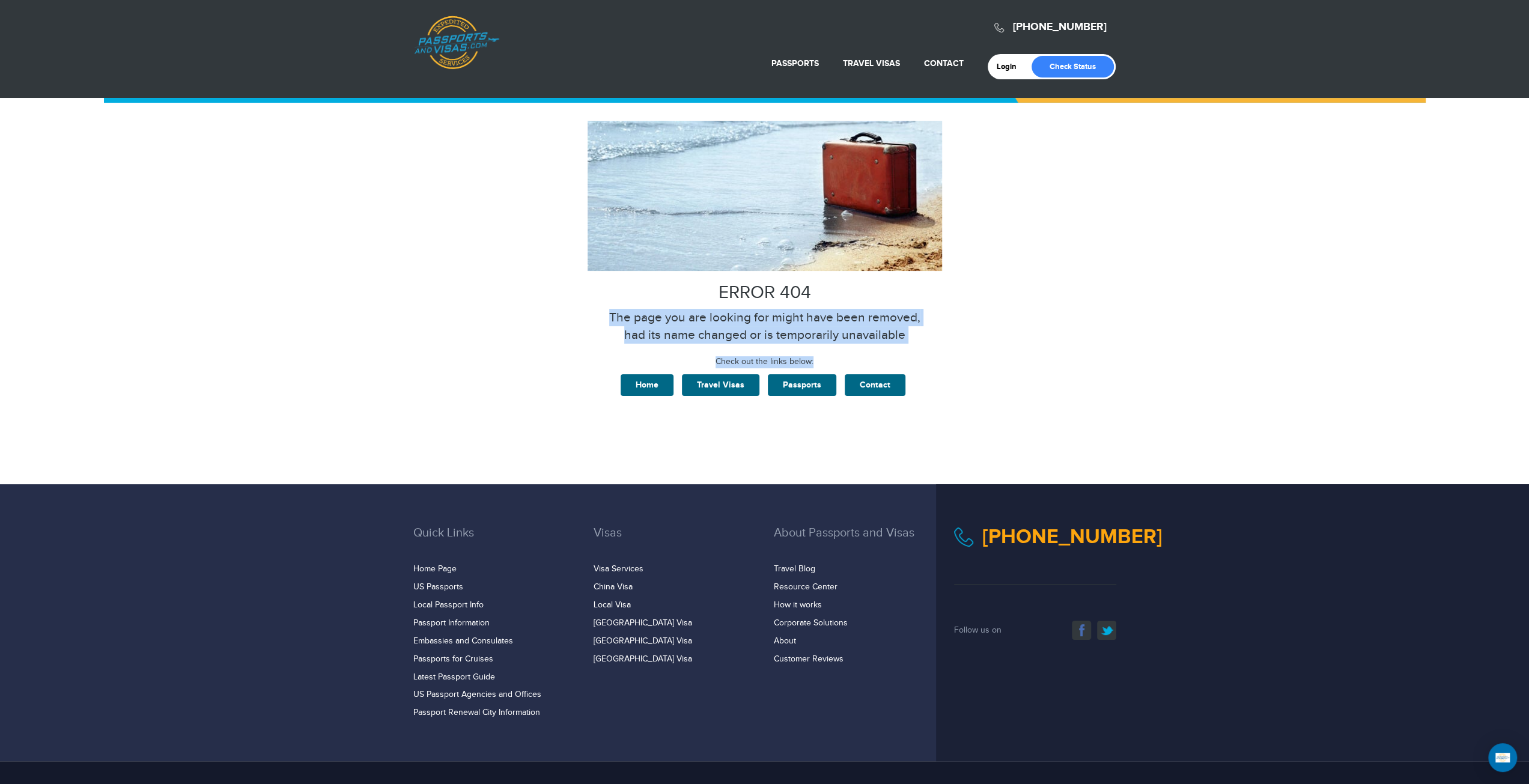
drag, startPoint x: 829, startPoint y: 358, endPoint x: 595, endPoint y: 304, distance: 240.1
click at [595, 304] on div "ERROR 404 The page you are looking for might have been removed, had its name ch…" at bounding box center [765, 260] width 721 height 279
drag, startPoint x: 646, startPoint y: 311, endPoint x: 809, endPoint y: 336, distance: 164.9
click at [809, 336] on div "ERROR 404 The page you are looking for might have been removed, had its name ch…" at bounding box center [765, 260] width 721 height 279
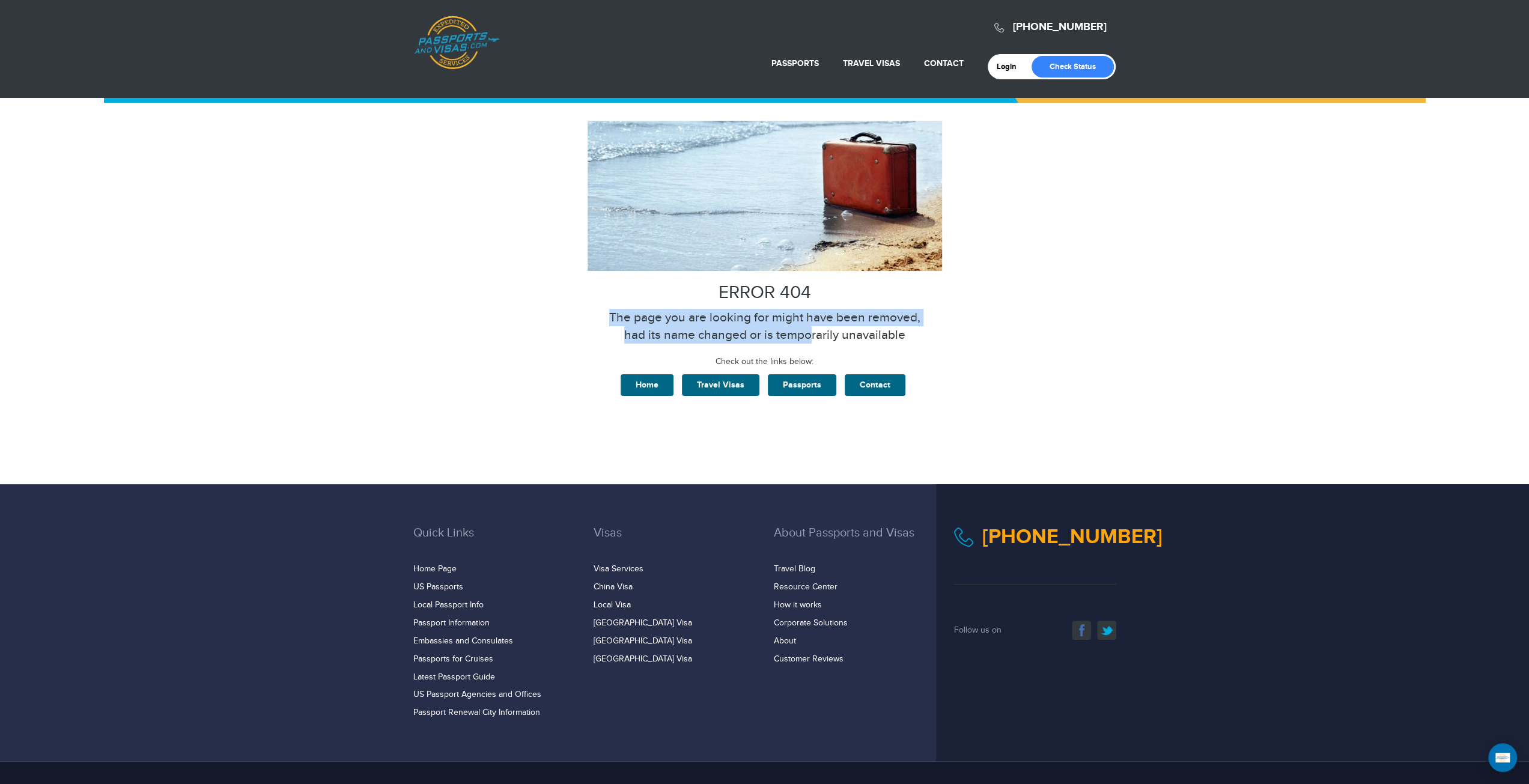
click at [809, 336] on p "The page you are looking for might have been removed, had its name changed or i…" at bounding box center [765, 326] width 721 height 36
drag, startPoint x: 713, startPoint y: 293, endPoint x: 920, endPoint y: 340, distance: 212.3
click at [920, 340] on div "ERROR 404 The page you are looking for might have been removed, had its name ch…" at bounding box center [765, 260] width 721 height 279
click at [920, 340] on p "The page you are looking for might have been removed, had its name changed or i…" at bounding box center [765, 326] width 721 height 36
drag, startPoint x: 908, startPoint y: 336, endPoint x: 660, endPoint y: 279, distance: 254.5
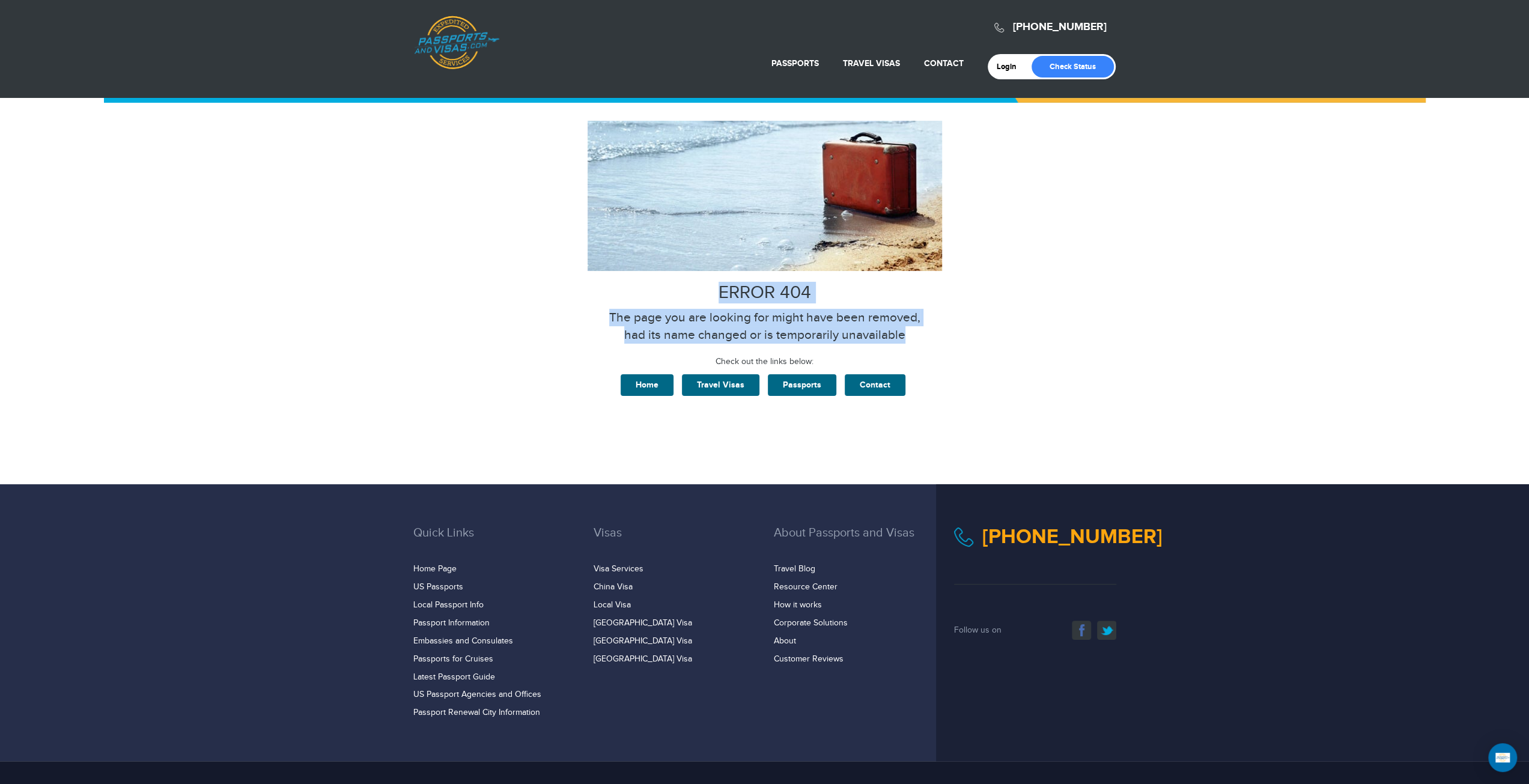
click at [660, 279] on div "ERROR 404 The page you are looking for might have been removed, had its name ch…" at bounding box center [765, 260] width 721 height 279
drag, startPoint x: 954, startPoint y: 342, endPoint x: 629, endPoint y: 285, distance: 330.0
click at [629, 285] on div "ERROR 404 The page you are looking for might have been removed, had its name ch…" at bounding box center [765, 260] width 721 height 279
click at [629, 285] on h2 "ERROR 404" at bounding box center [765, 292] width 721 height 19
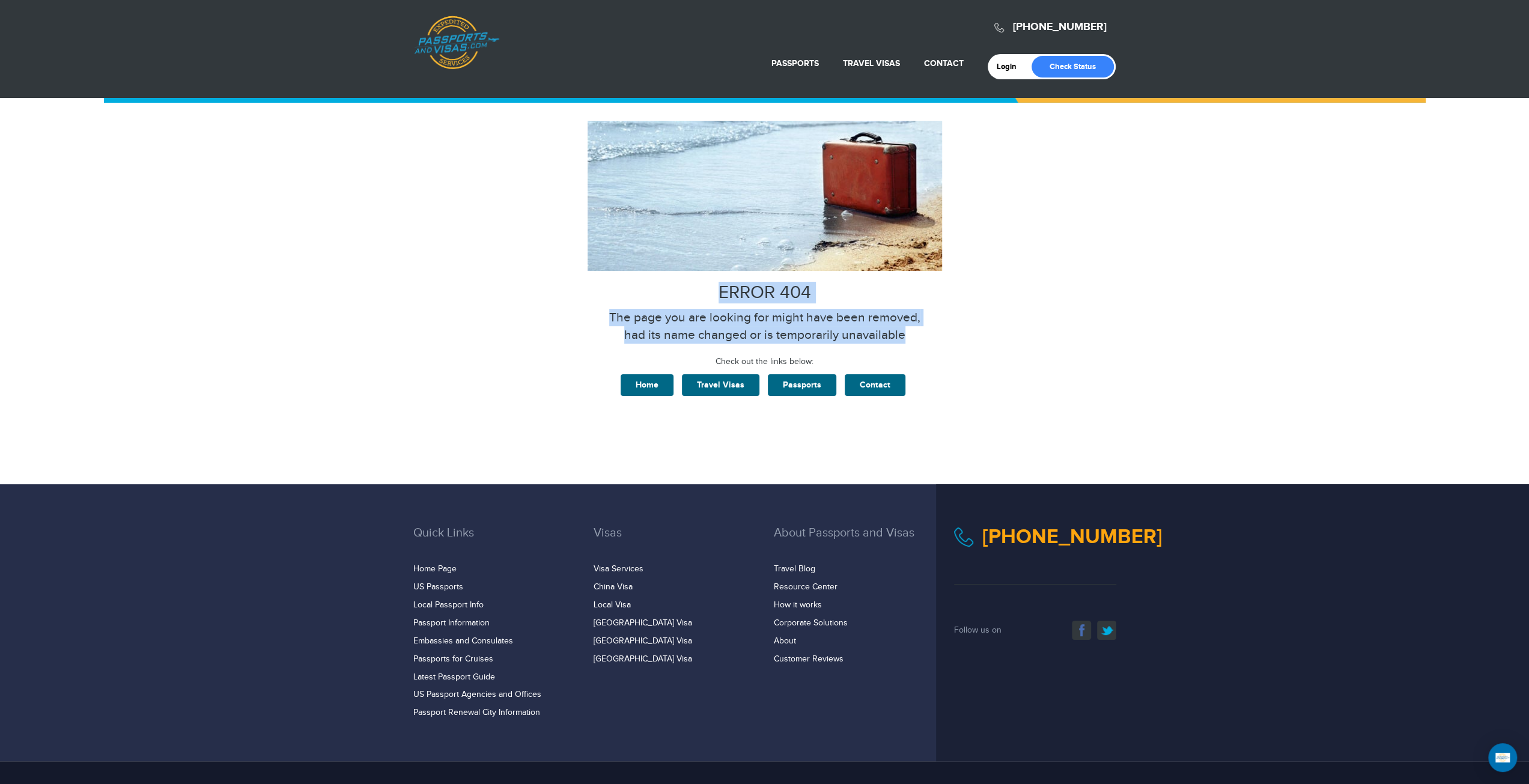
drag, startPoint x: 909, startPoint y: 337, endPoint x: 677, endPoint y: 293, distance: 236.1
click at [677, 293] on div "ERROR 404 The page you are looking for might have been removed, had its name ch…" at bounding box center [765, 260] width 721 height 279
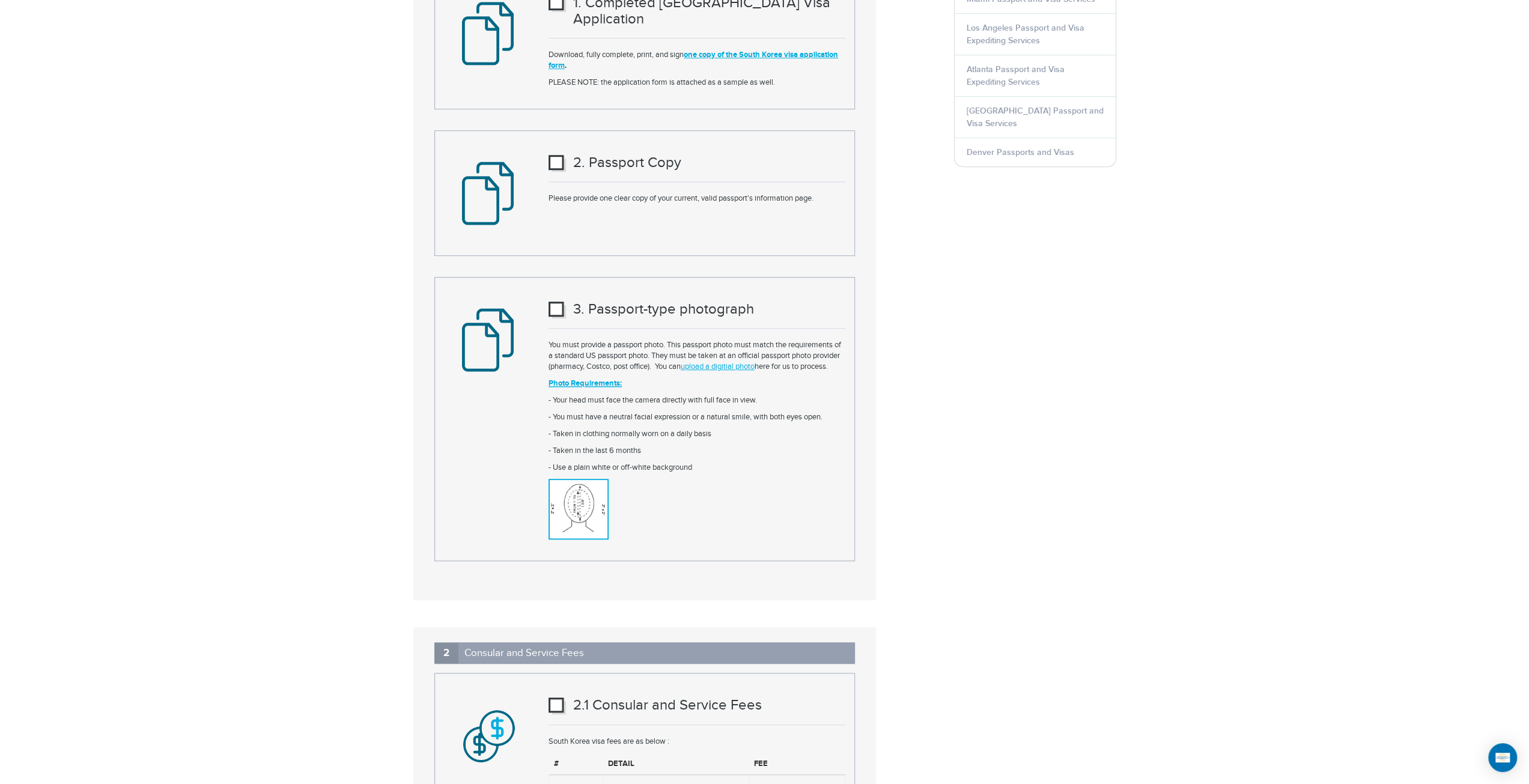
scroll to position [660, 0]
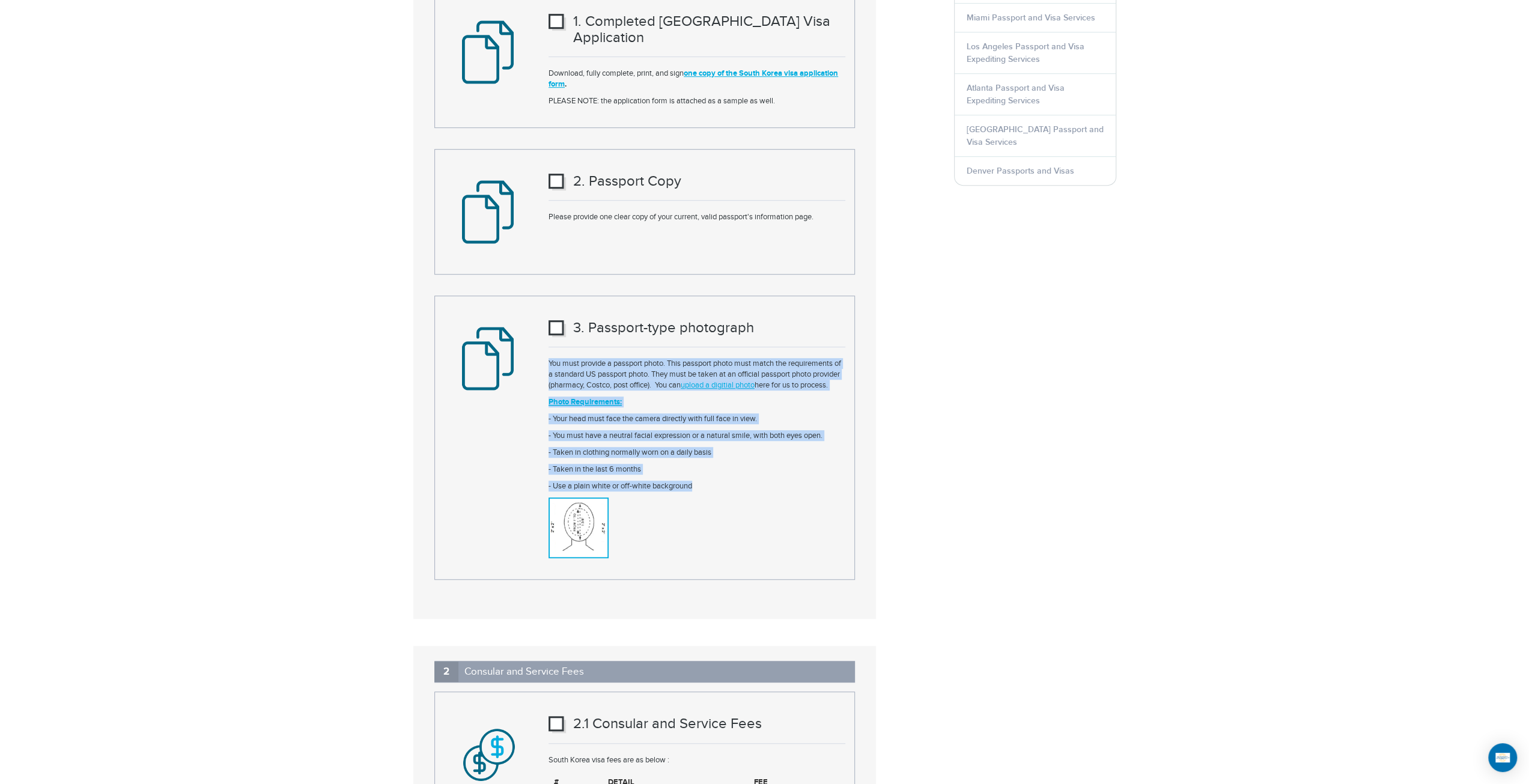
drag, startPoint x: 739, startPoint y: 466, endPoint x: 540, endPoint y: 332, distance: 239.9
click at [540, 332] on div "3 . Passport-type photograph You must provide a passport photo. This passport p…" at bounding box center [697, 438] width 315 height 253
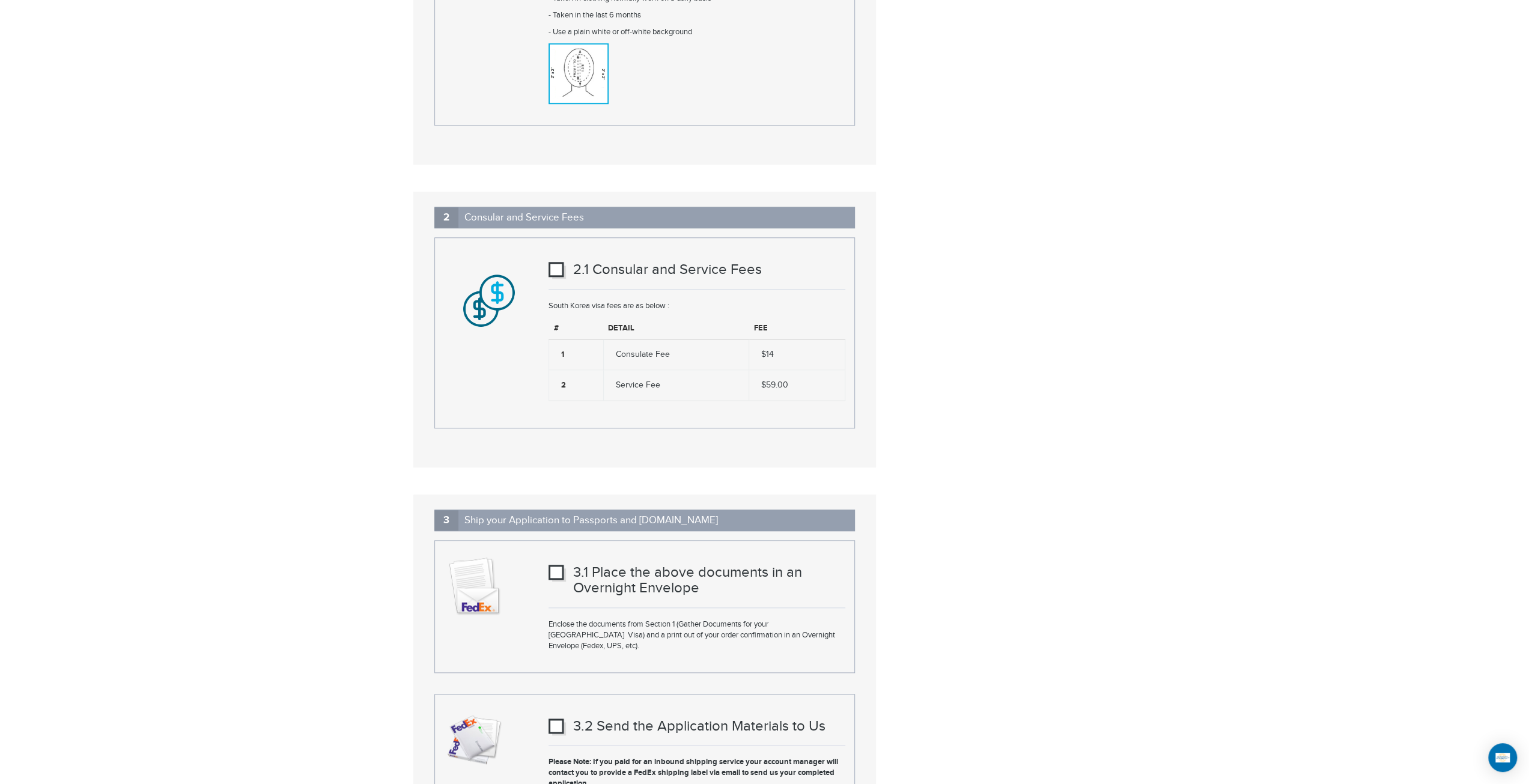
scroll to position [1141, 0]
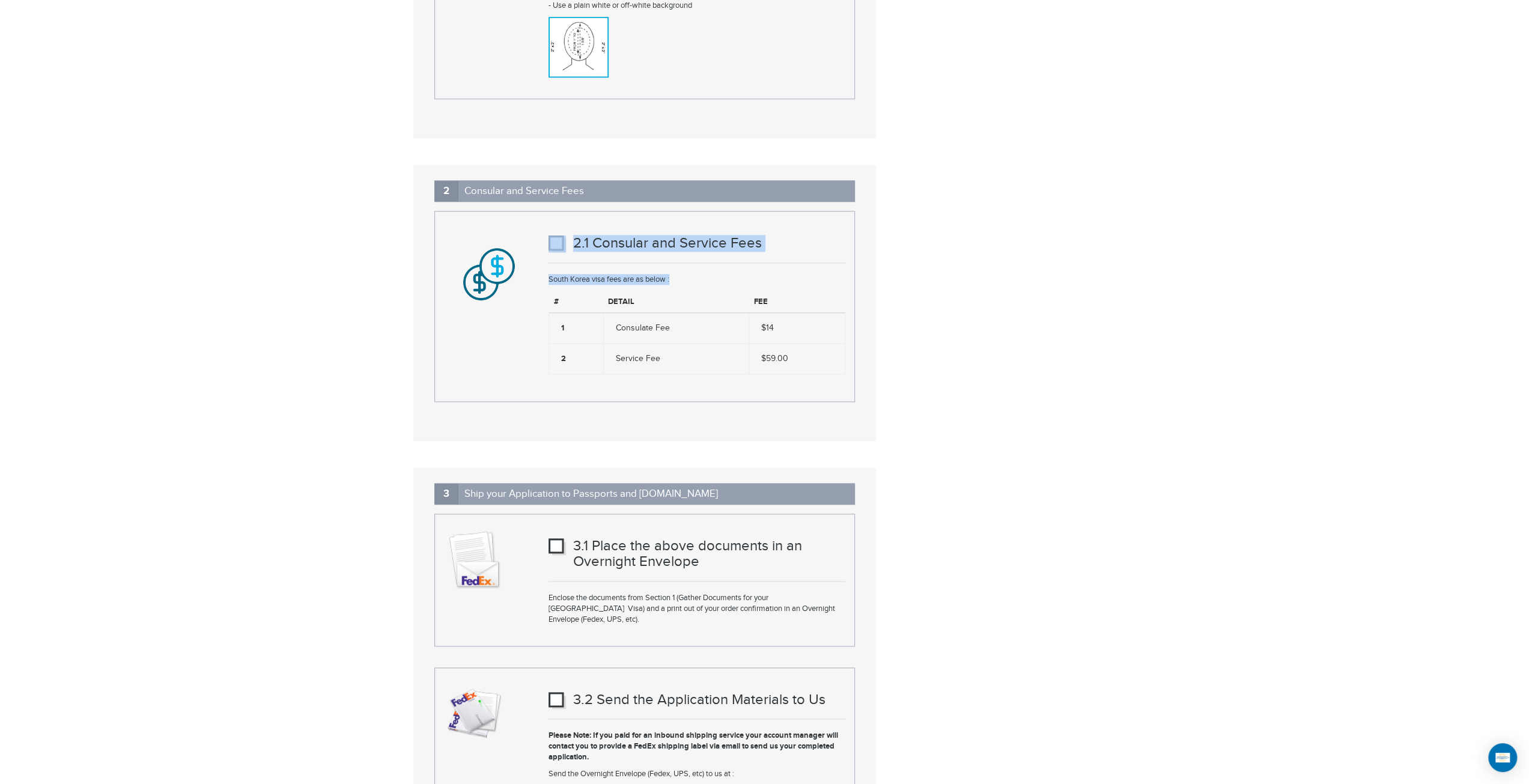
drag, startPoint x: 800, startPoint y: 352, endPoint x: 516, endPoint y: 216, distance: 314.9
click at [516, 227] on div "2.1 Consular and Service Fees South Korea visa fees are as below : # Detail Fee…" at bounding box center [644, 306] width 419 height 159
click at [637, 241] on div "2.1 Consular and Service Fees" at bounding box center [696, 248] width 297 height 27
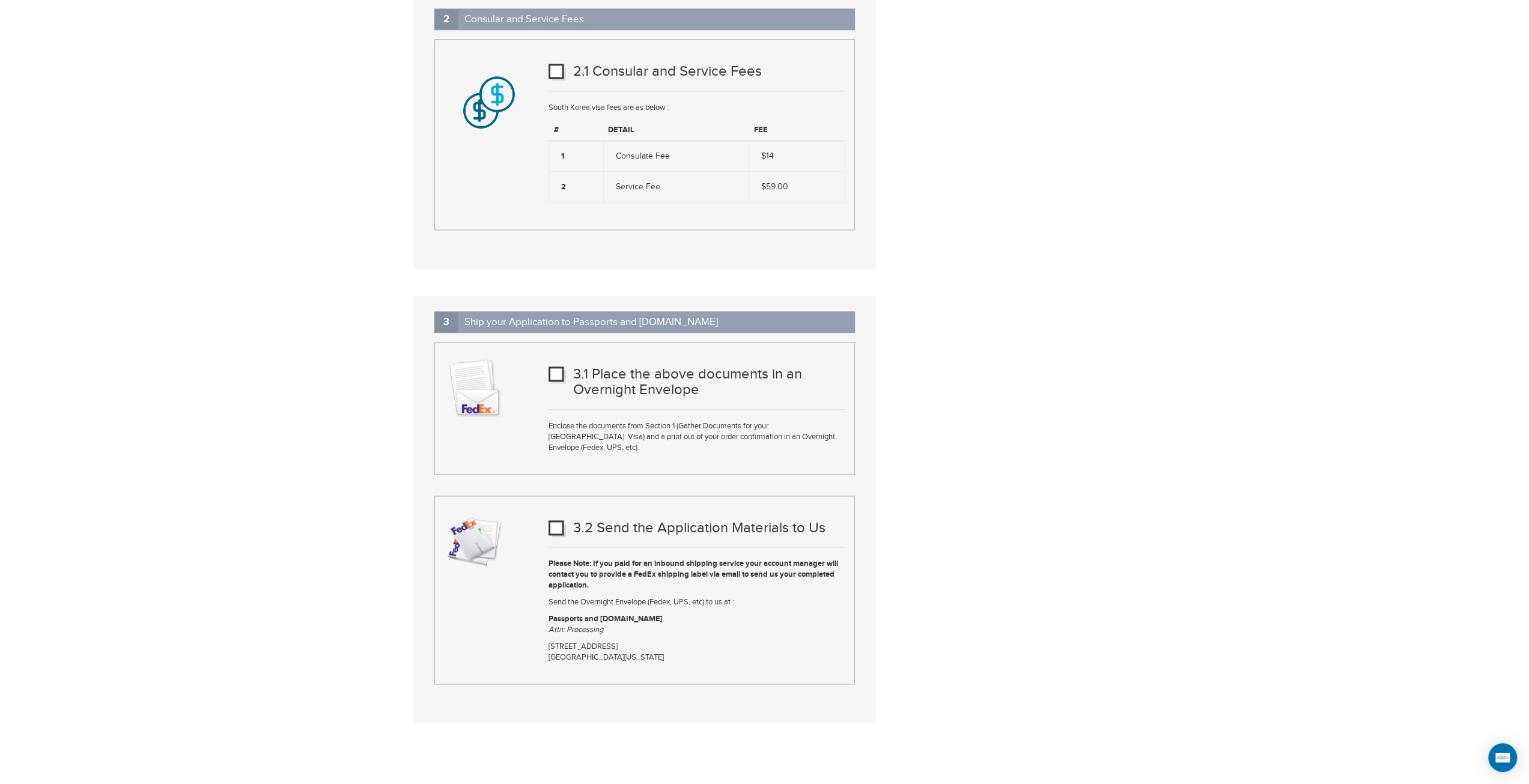
scroll to position [1321, 0]
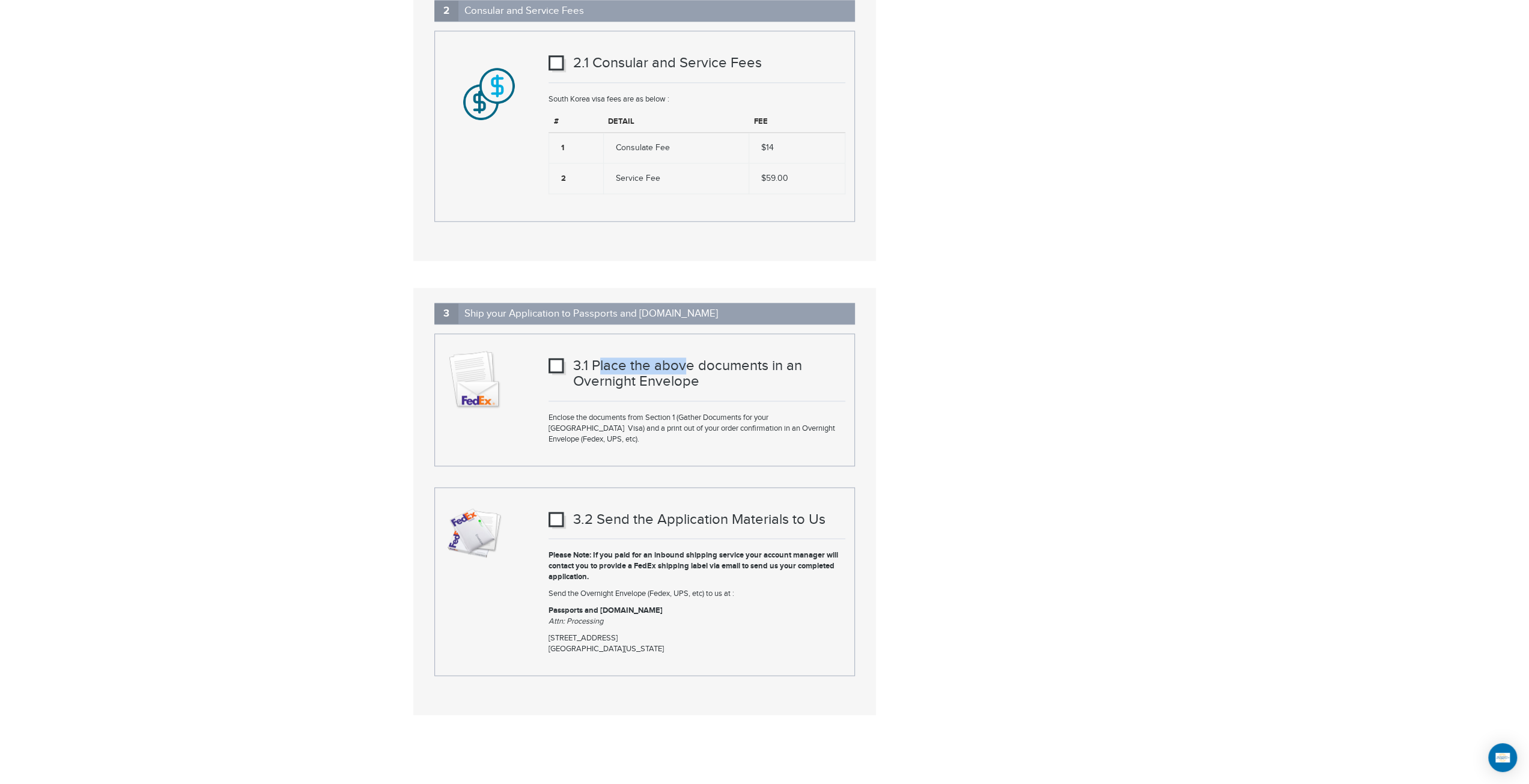
drag, startPoint x: 601, startPoint y: 346, endPoint x: 683, endPoint y: 349, distance: 82.1
click at [683, 358] on h3 "3.1 Place the above documents in an Overnight Envelope" at bounding box center [696, 374] width 297 height 32
click at [719, 358] on h3 "3.1 Place the above documents in an Overnight Envelope" at bounding box center [696, 374] width 297 height 32
drag, startPoint x: 722, startPoint y: 360, endPoint x: 623, endPoint y: 426, distance: 119.0
click at [623, 426] on div "3.1 Place the above documents in an Overnight Envelope Enclose the documents fr…" at bounding box center [645, 399] width 421 height 132
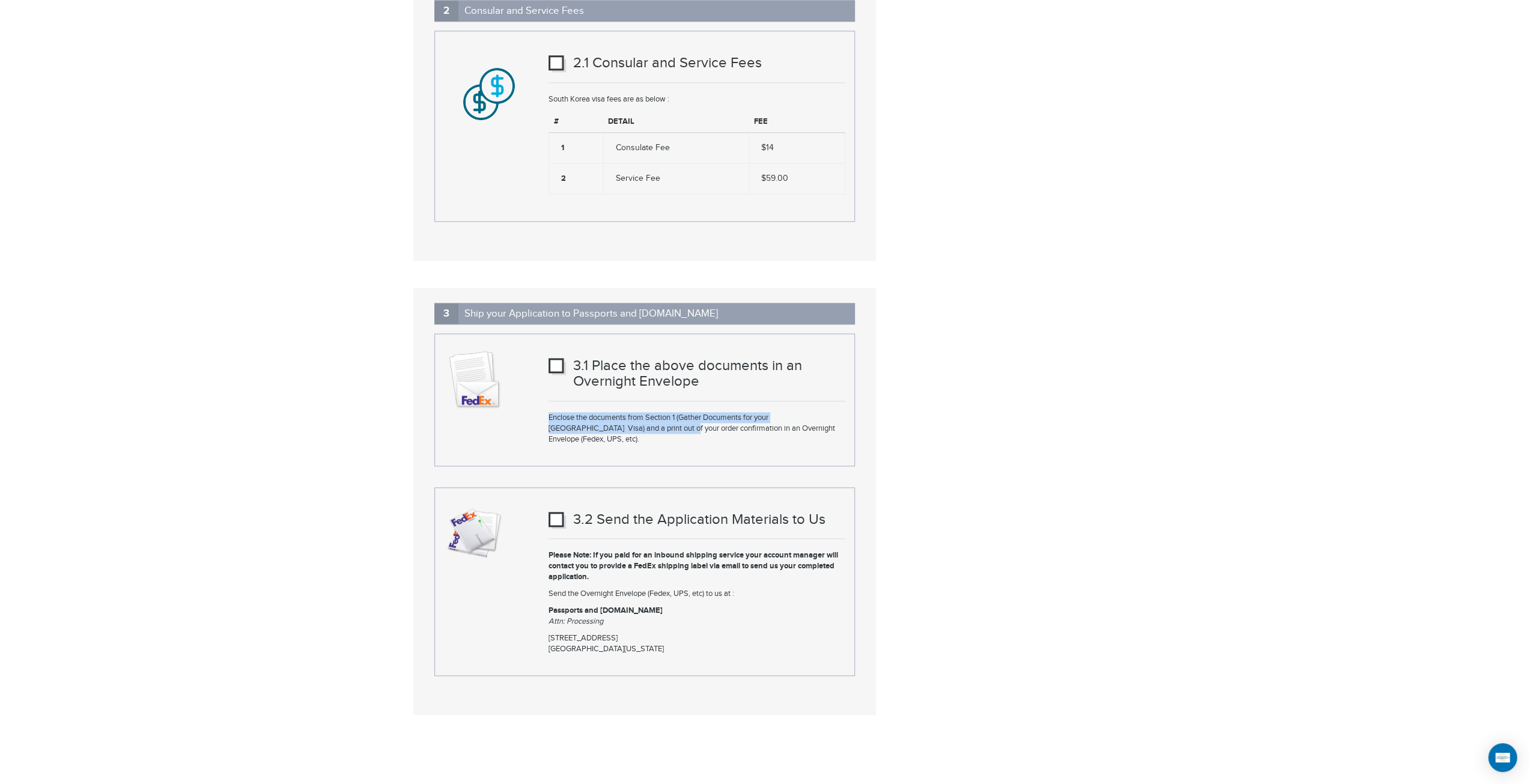
click at [623, 426] on div "3.1 Place the above documents in an Overnight Envelope Enclose the documents fr…" at bounding box center [645, 399] width 421 height 132
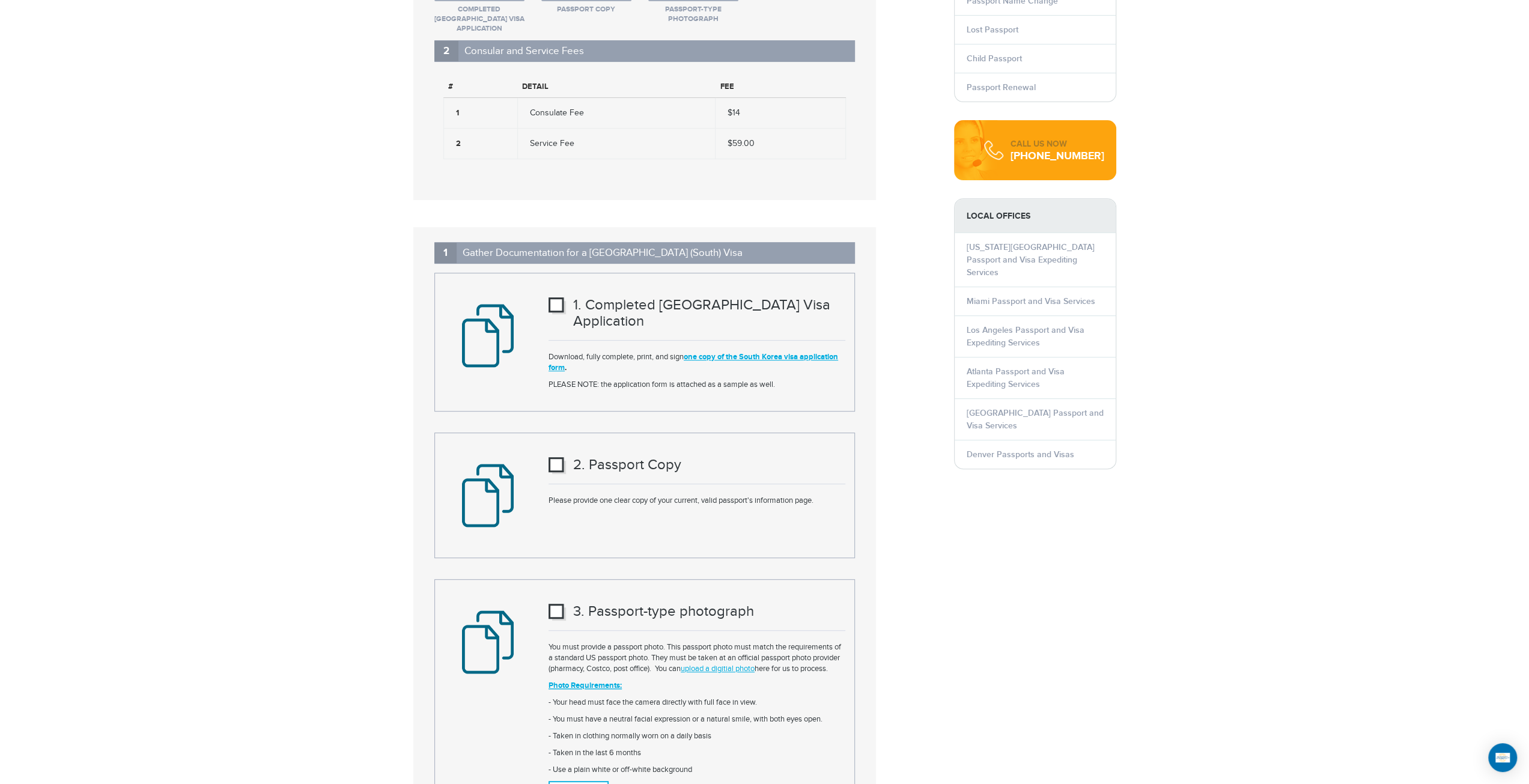
scroll to position [360, 0]
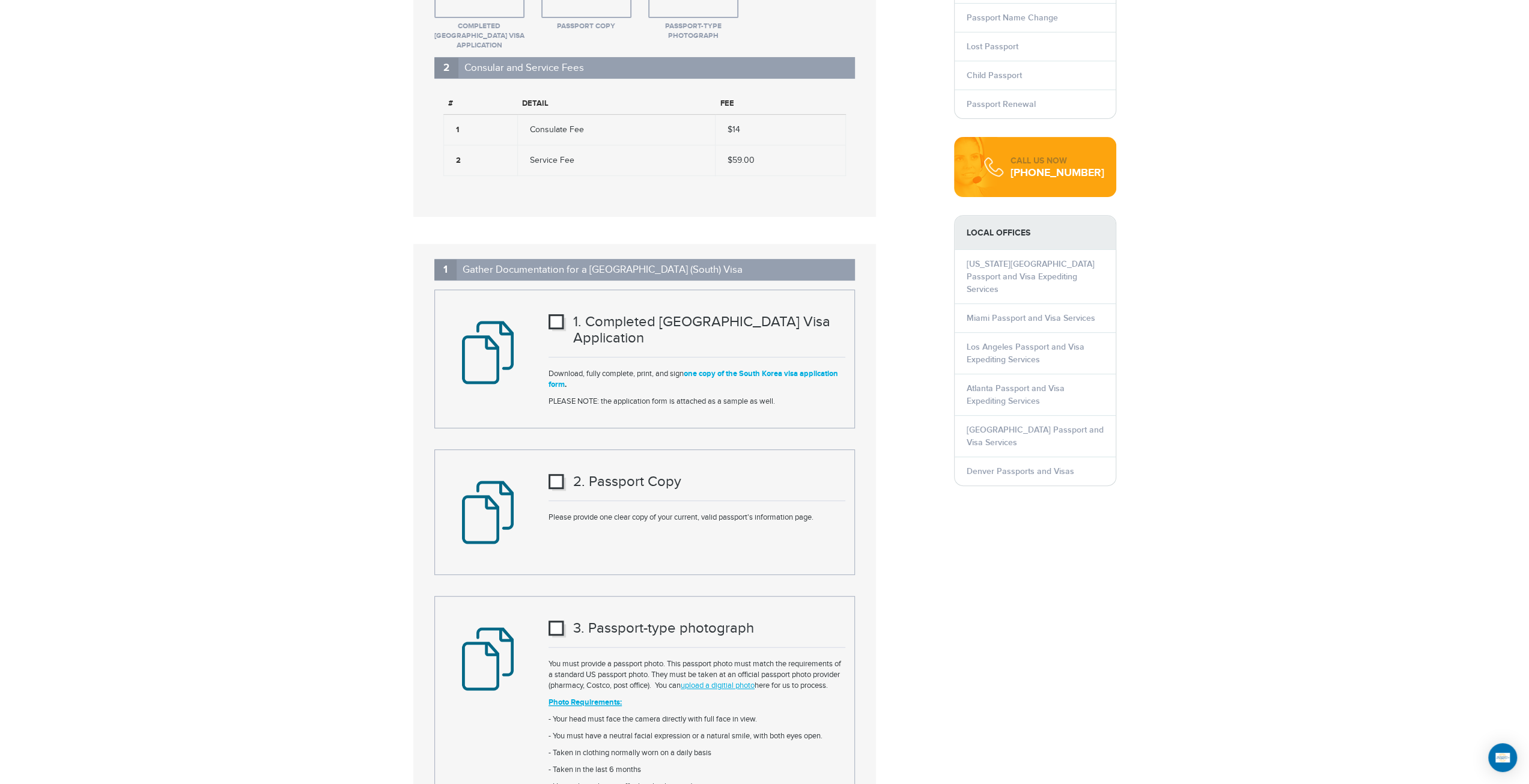
click at [755, 369] on link "one copy of the South Korea visa application form" at bounding box center [693, 379] width 290 height 20
